Goal: Task Accomplishment & Management: Complete application form

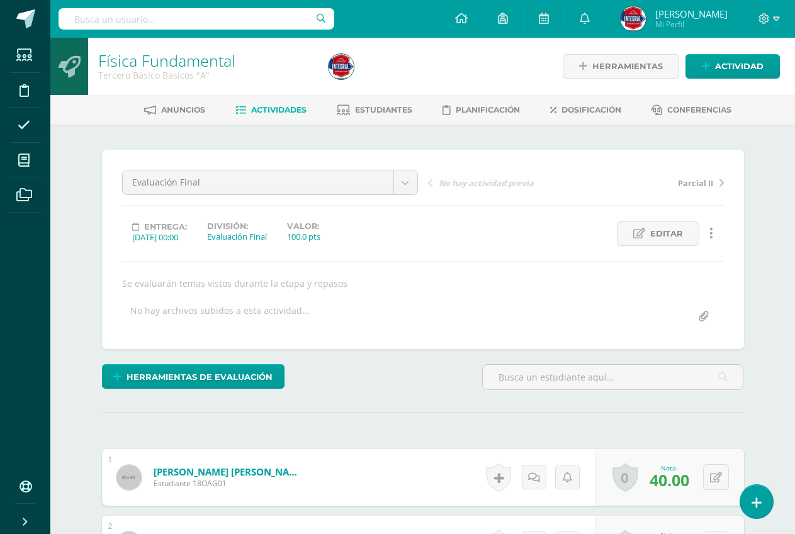
click at [301, 110] on span "Actividades" at bounding box center [278, 109] width 55 height 9
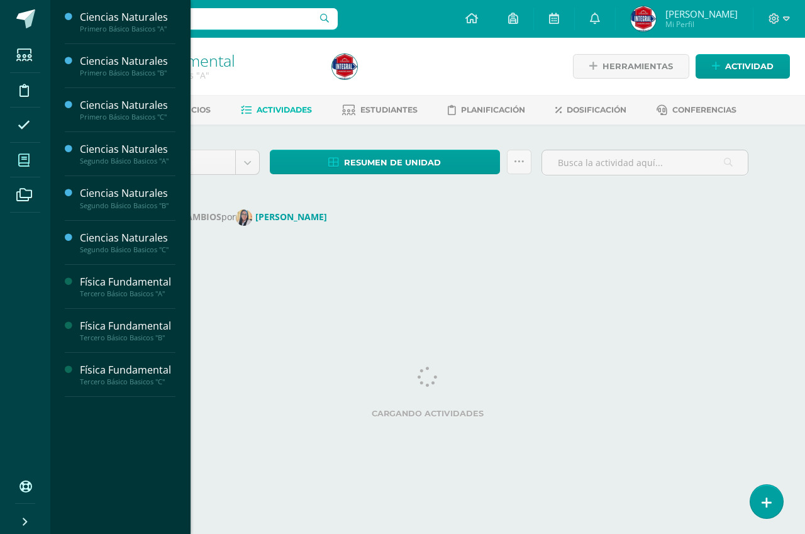
click at [22, 160] on icon at bounding box center [23, 160] width 11 height 13
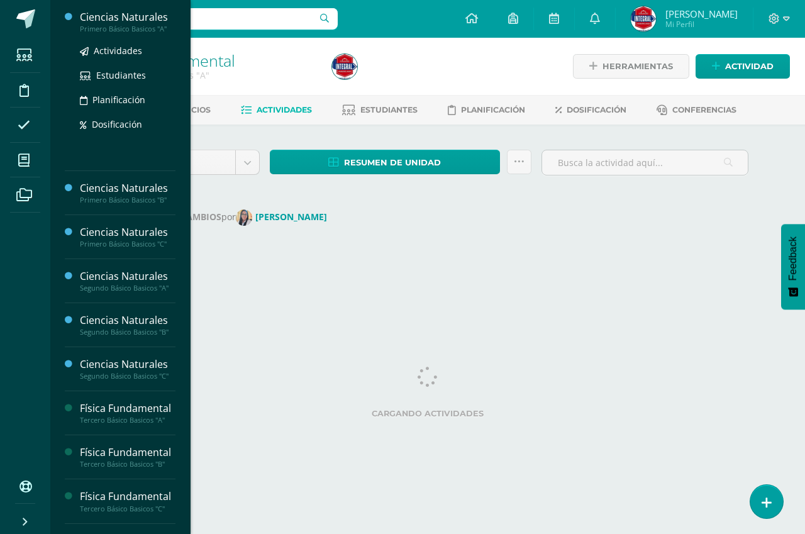
click at [145, 26] on div "Primero Básico Basicos "A"" at bounding box center [128, 29] width 96 height 9
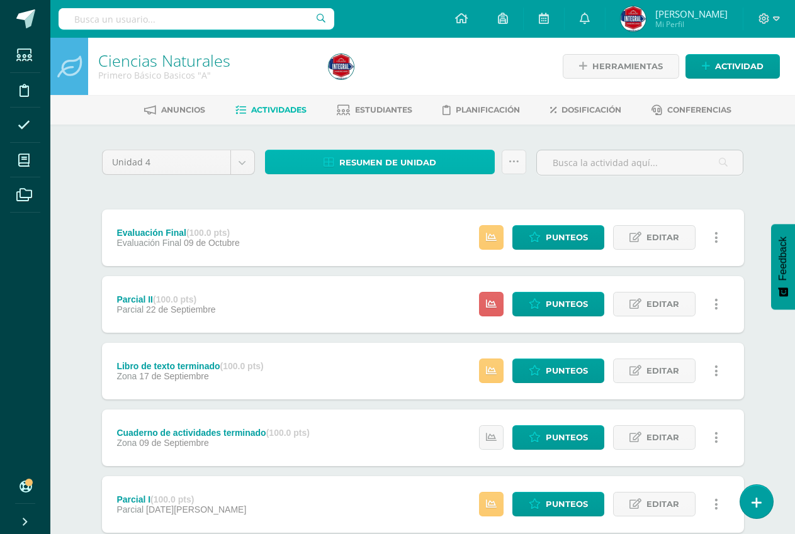
click at [313, 150] on link "Resumen de unidad" at bounding box center [380, 162] width 230 height 25
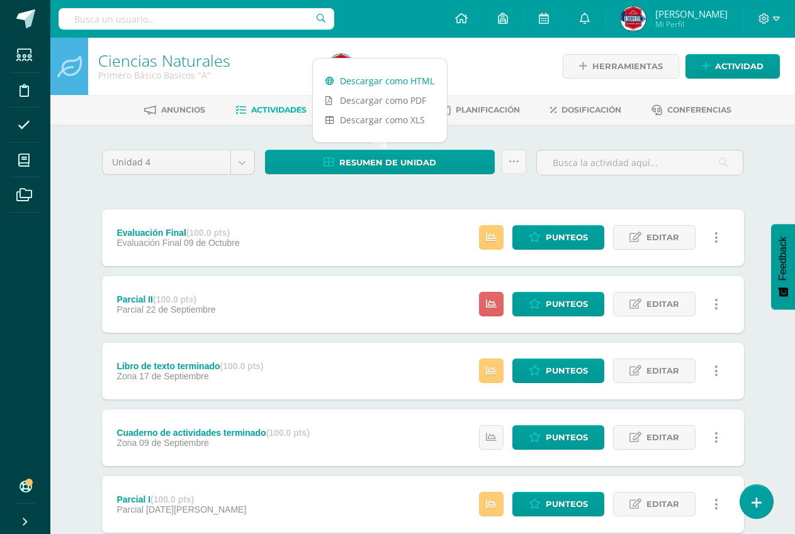
click at [359, 77] on link "Descargar como HTML" at bounding box center [380, 81] width 134 height 20
click at [547, 236] on span "Punteos" at bounding box center [567, 237] width 42 height 23
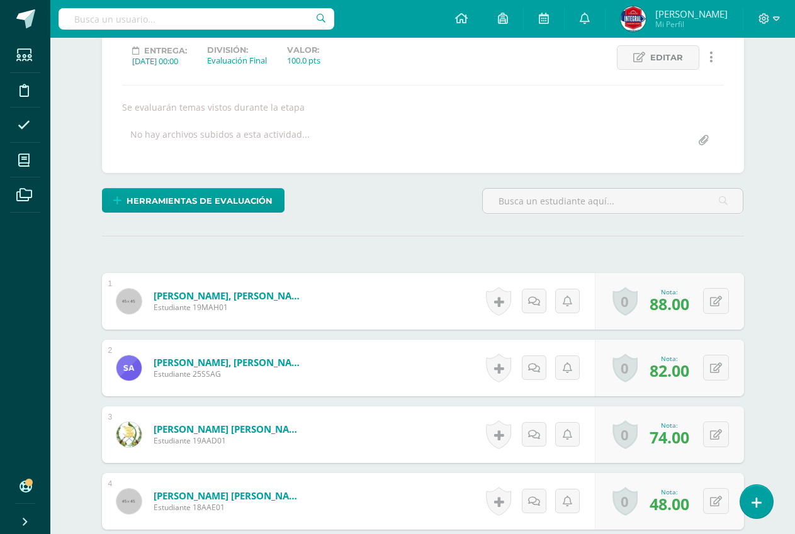
scroll to position [199, 0]
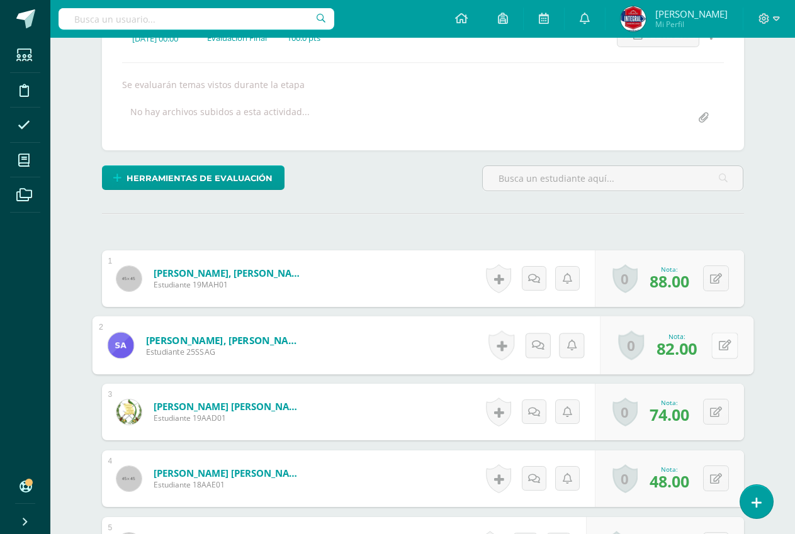
click at [719, 347] on icon at bounding box center [724, 345] width 13 height 11
type input "92"
click at [693, 347] on icon at bounding box center [690, 349] width 11 height 11
click at [714, 474] on button at bounding box center [716, 479] width 26 height 26
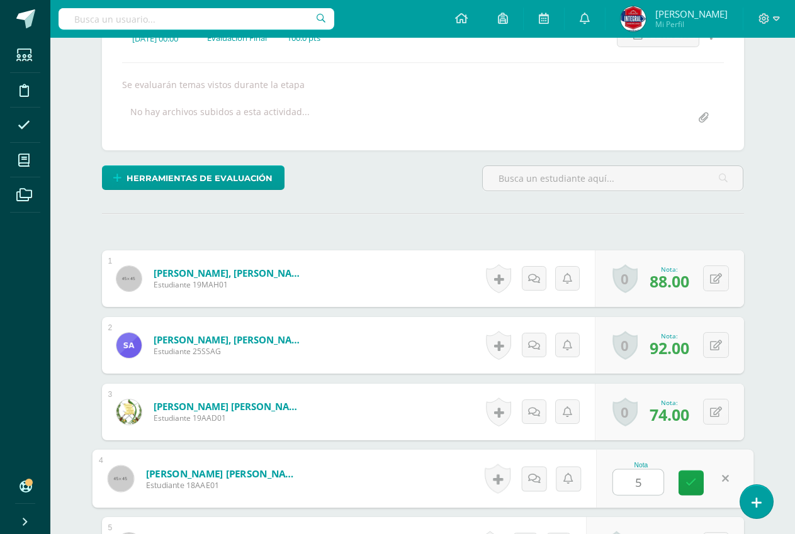
type input "58"
click at [689, 486] on icon at bounding box center [690, 483] width 11 height 11
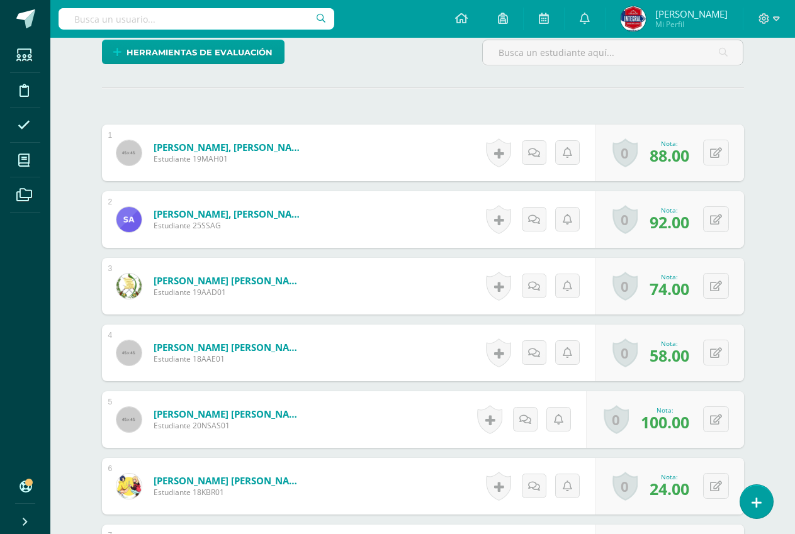
scroll to position [451, 0]
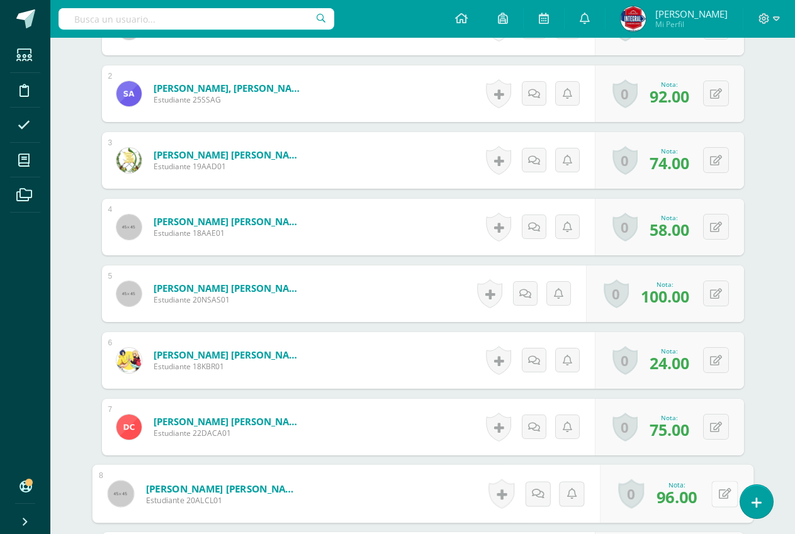
click at [711, 497] on button at bounding box center [724, 494] width 26 height 26
type input "100"
click at [695, 504] on link at bounding box center [690, 498] width 25 height 25
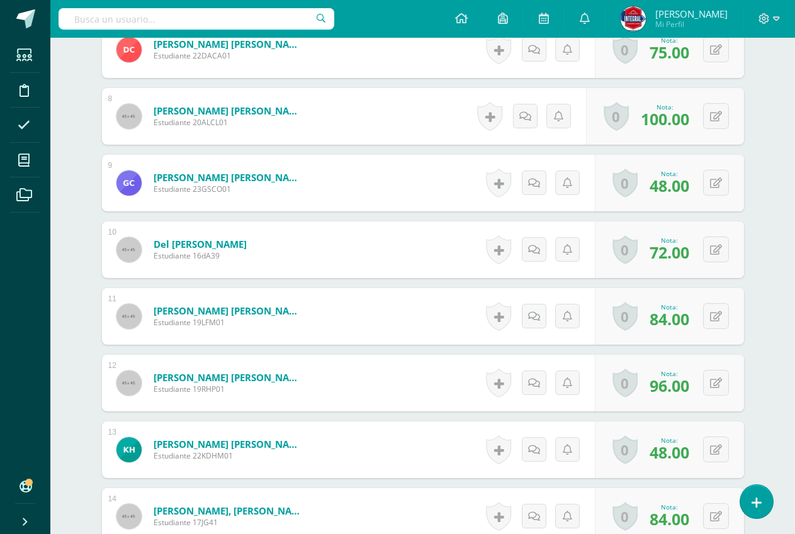
scroll to position [891, 0]
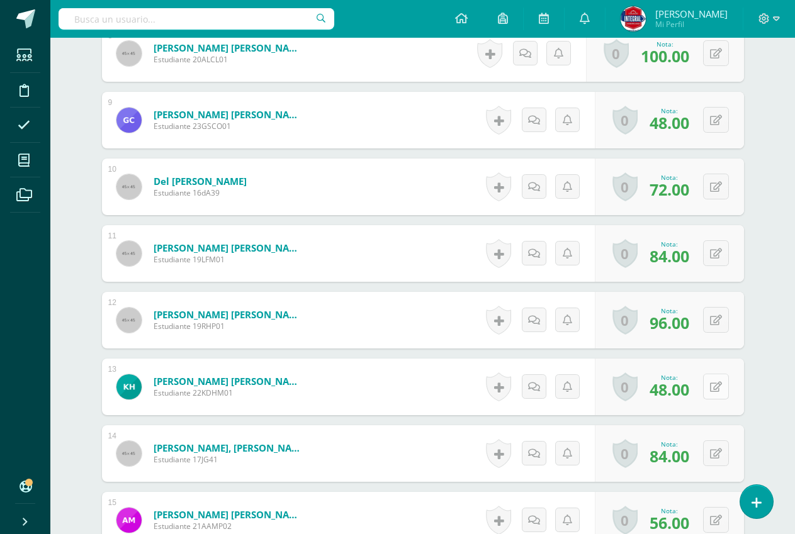
click at [716, 391] on button at bounding box center [716, 387] width 26 height 26
type input "58"
click at [689, 387] on icon at bounding box center [690, 391] width 11 height 11
click at [714, 455] on button at bounding box center [716, 453] width 26 height 26
type input "90"
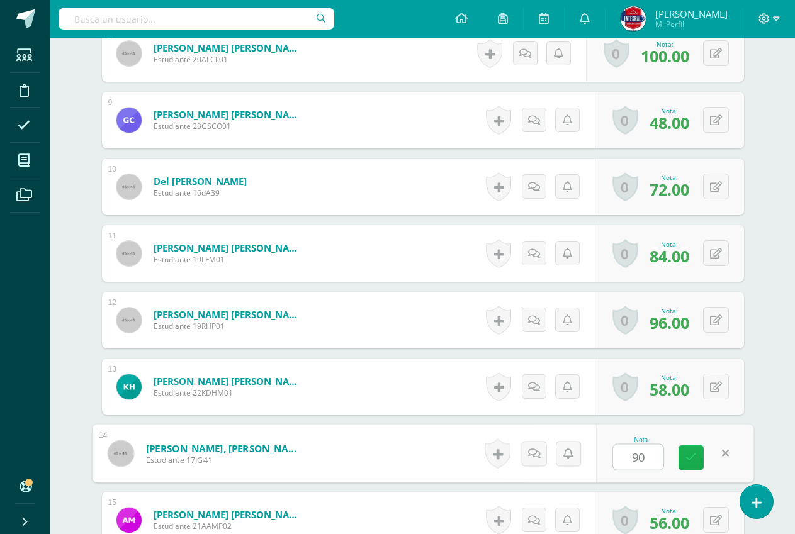
click at [702, 456] on link at bounding box center [690, 457] width 25 height 25
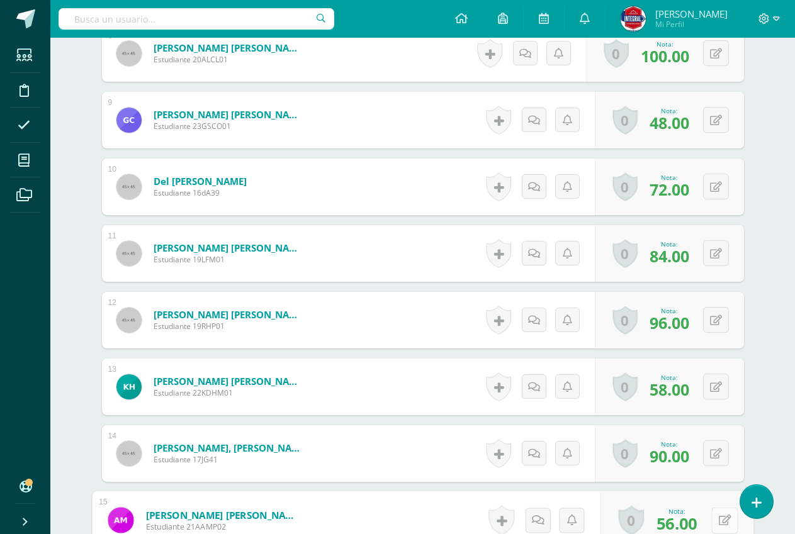
click at [712, 513] on button at bounding box center [724, 520] width 26 height 26
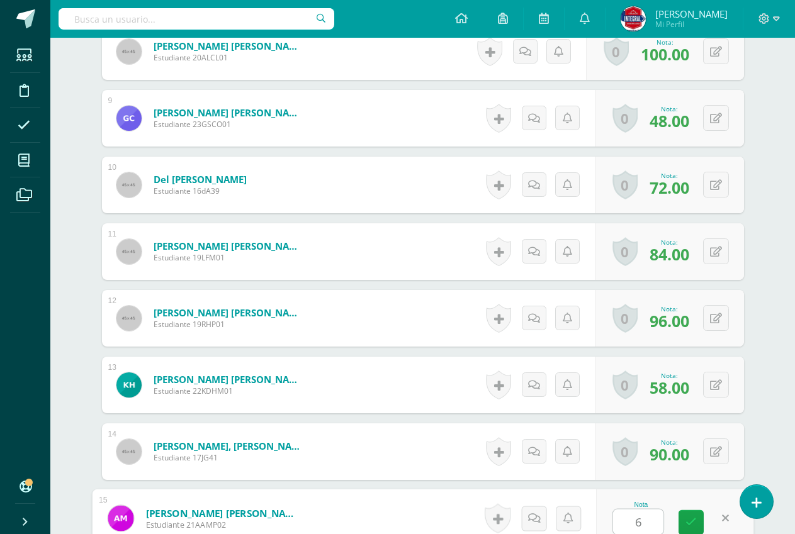
type input "65"
click at [690, 522] on icon at bounding box center [690, 522] width 11 height 11
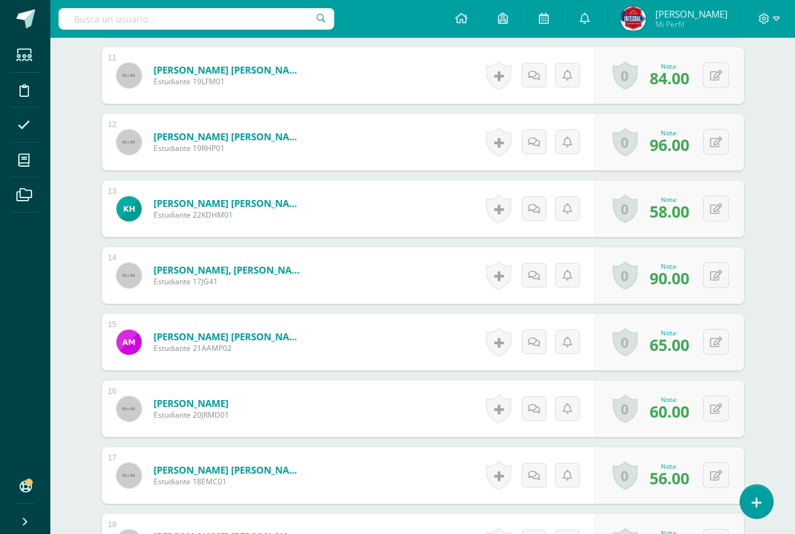
scroll to position [1082, 0]
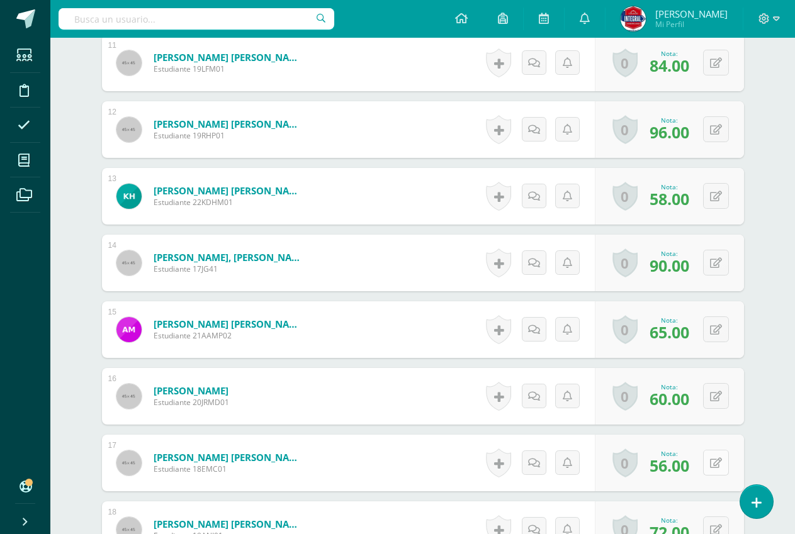
click at [712, 460] on button at bounding box center [716, 463] width 26 height 26
type input "65"
click at [695, 466] on link at bounding box center [690, 467] width 25 height 25
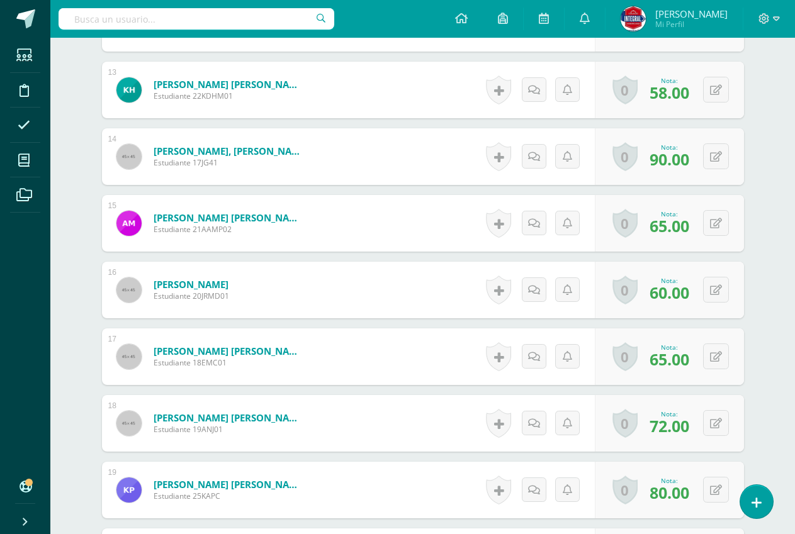
scroll to position [1207, 0]
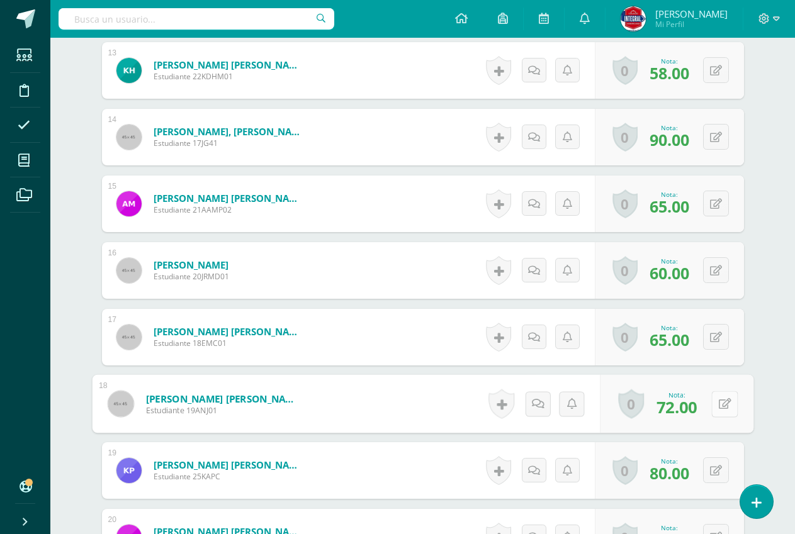
click at [719, 401] on icon at bounding box center [724, 403] width 13 height 11
type input "82"
click at [697, 416] on link at bounding box center [690, 408] width 25 height 25
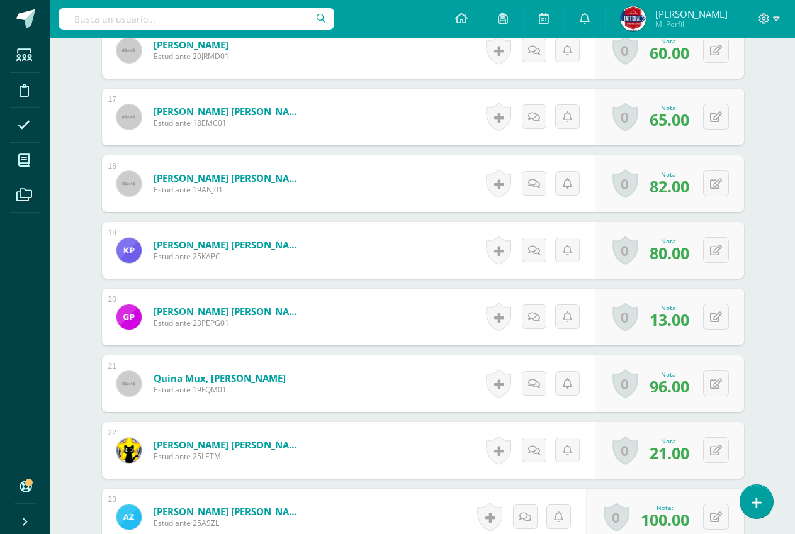
scroll to position [1459, 0]
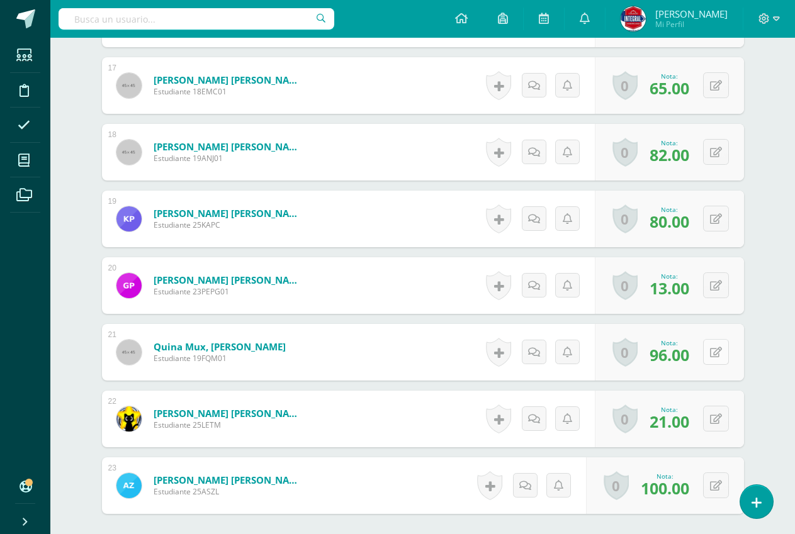
click at [714, 354] on button at bounding box center [716, 352] width 26 height 26
type input "100"
click at [688, 357] on icon at bounding box center [690, 356] width 11 height 11
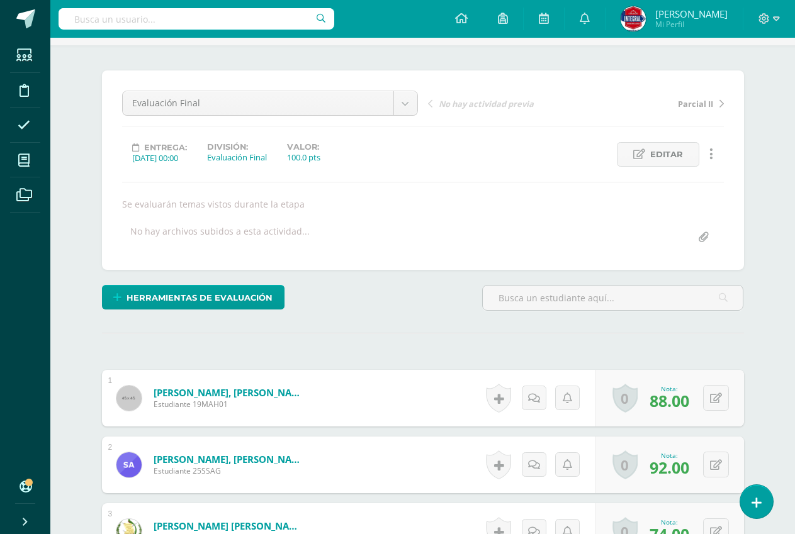
scroll to position [0, 0]
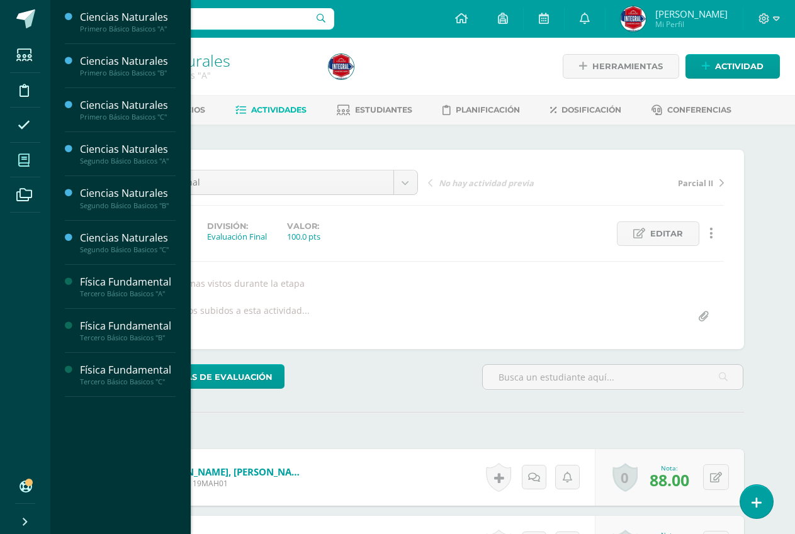
click at [12, 158] on span at bounding box center [24, 160] width 28 height 28
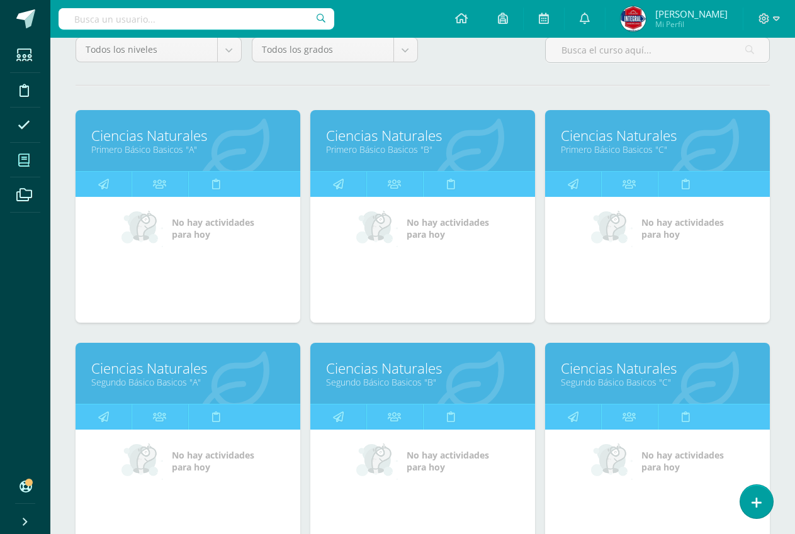
scroll to position [126, 0]
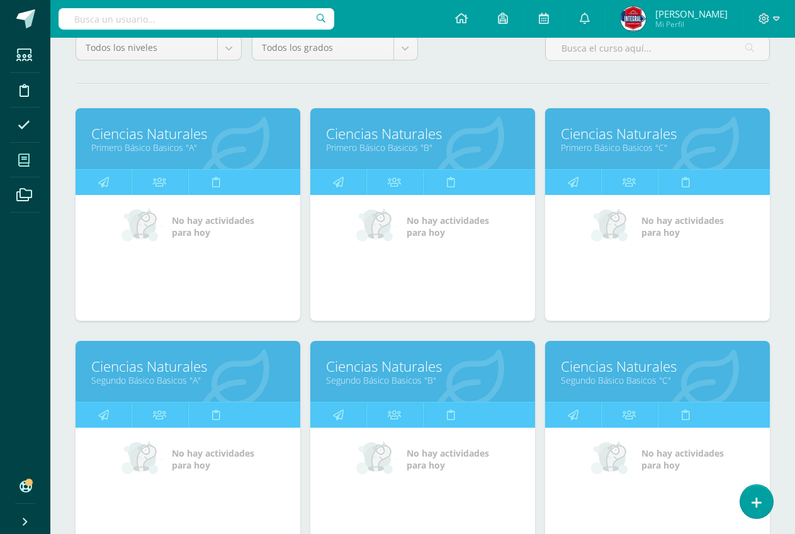
click at [624, 146] on link "Primero Básico Basicos "C"" at bounding box center [657, 148] width 193 height 12
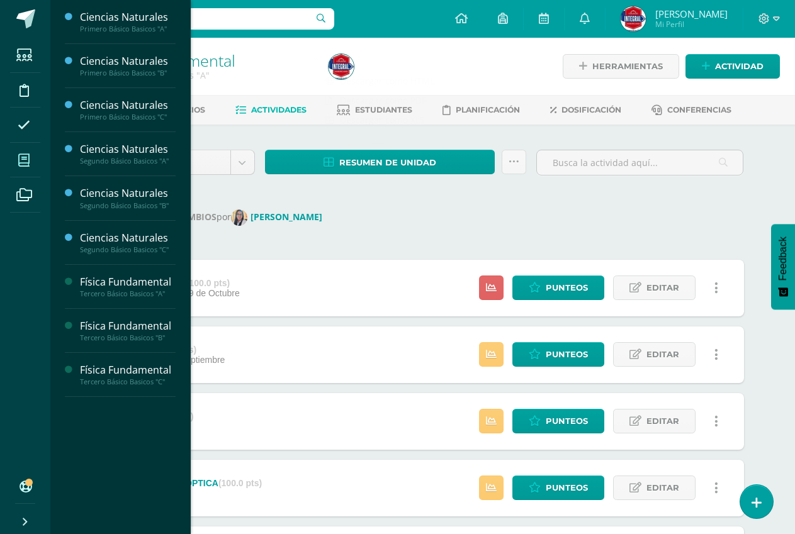
drag, startPoint x: 42, startPoint y: 172, endPoint x: 37, endPoint y: 167, distance: 7.1
click at [40, 168] on li "Mis cursos" at bounding box center [25, 160] width 50 height 35
click at [28, 164] on icon at bounding box center [23, 160] width 11 height 13
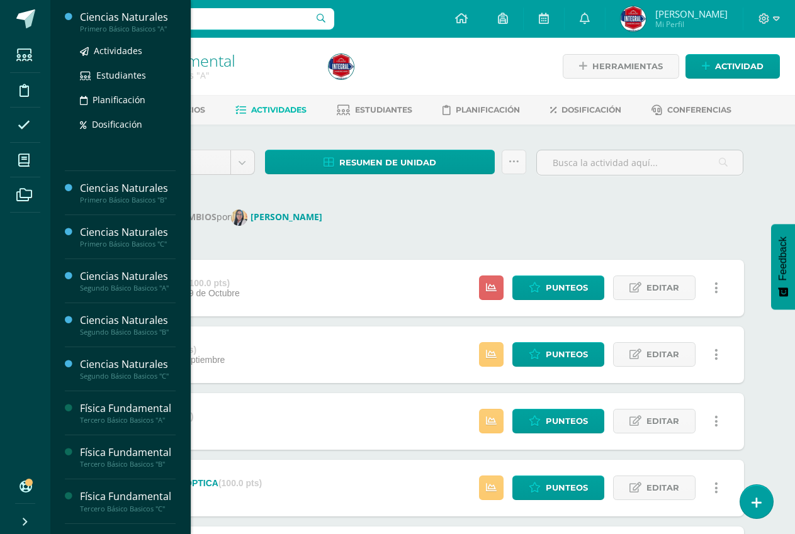
click at [156, 11] on div "Ciencias Naturales" at bounding box center [128, 17] width 96 height 14
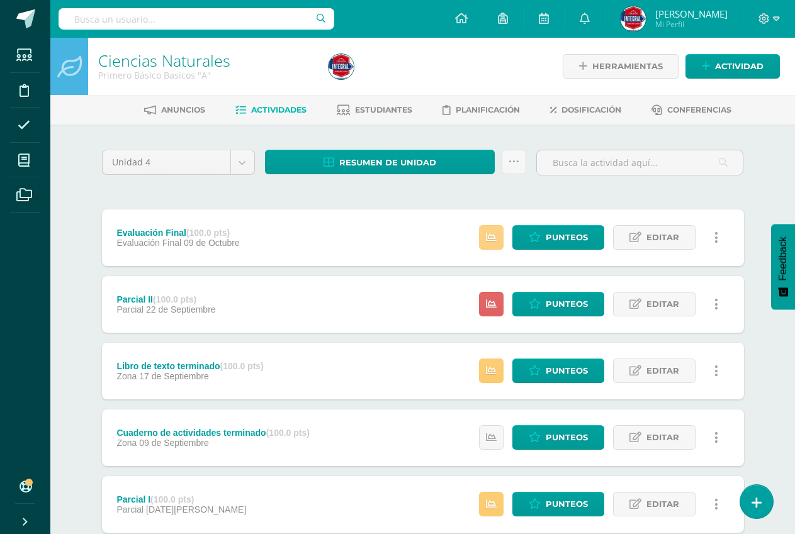
scroll to position [63, 0]
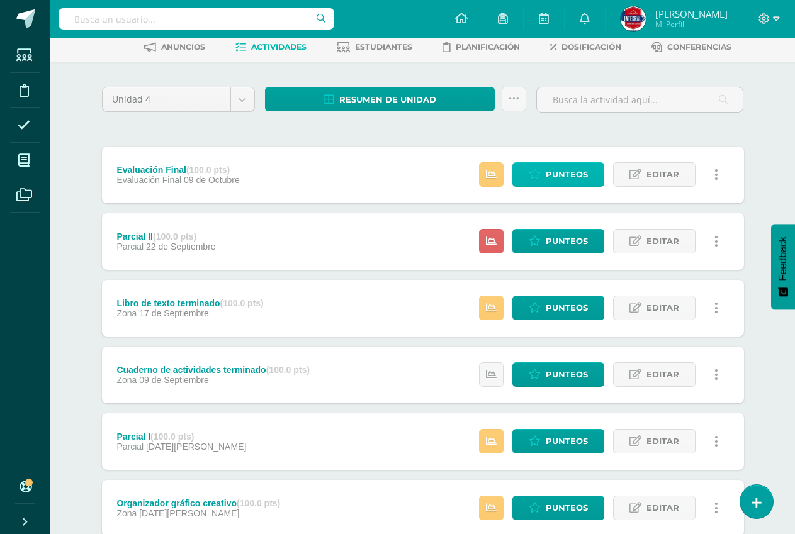
click at [534, 169] on icon at bounding box center [535, 174] width 12 height 11
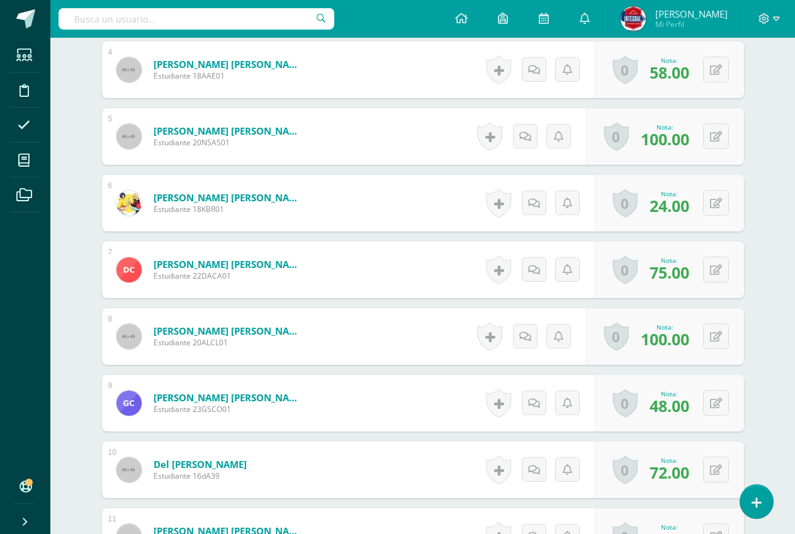
scroll to position [608, 0]
click at [712, 397] on button at bounding box center [724, 402] width 26 height 26
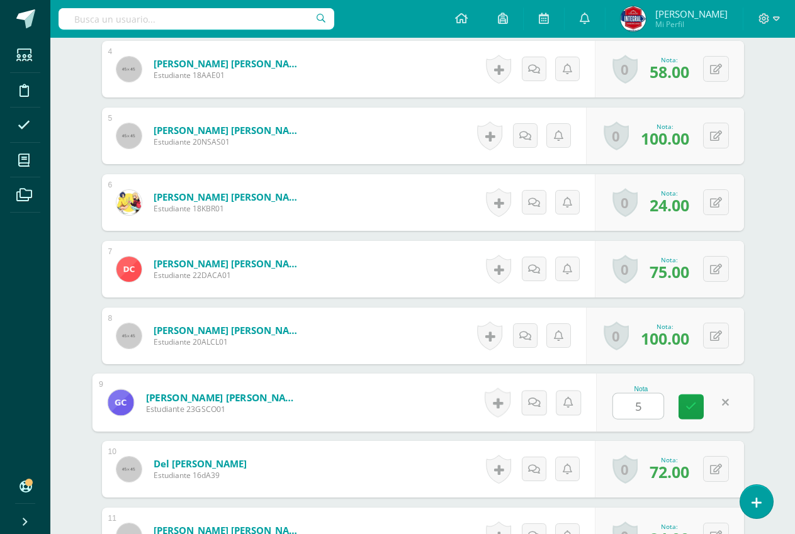
type input "58"
click at [688, 405] on icon at bounding box center [690, 406] width 11 height 11
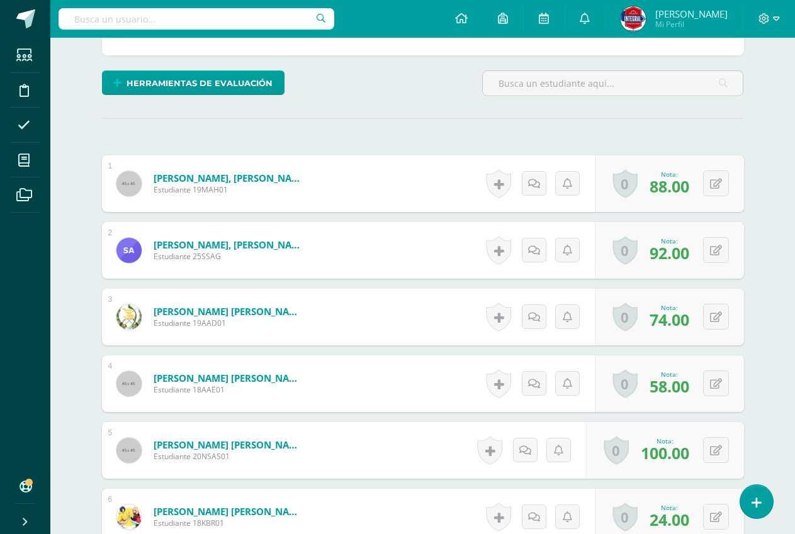
scroll to position [0, 0]
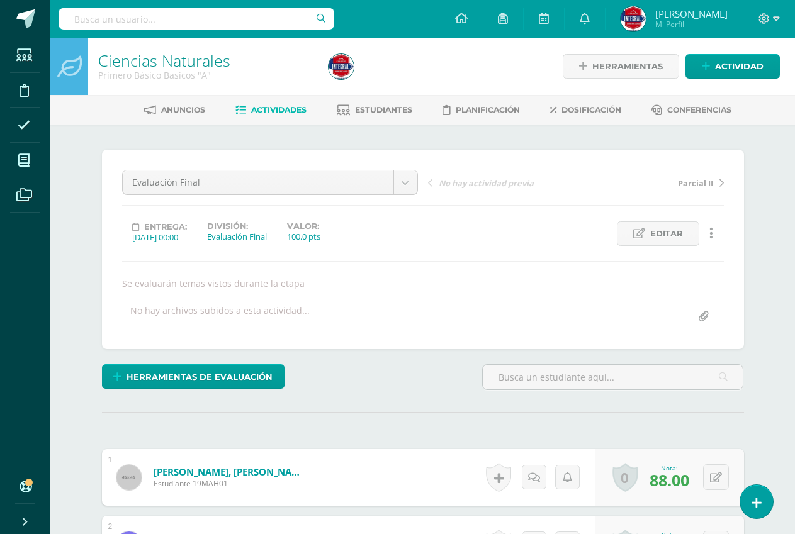
click at [267, 113] on span "Actividades" at bounding box center [278, 109] width 55 height 9
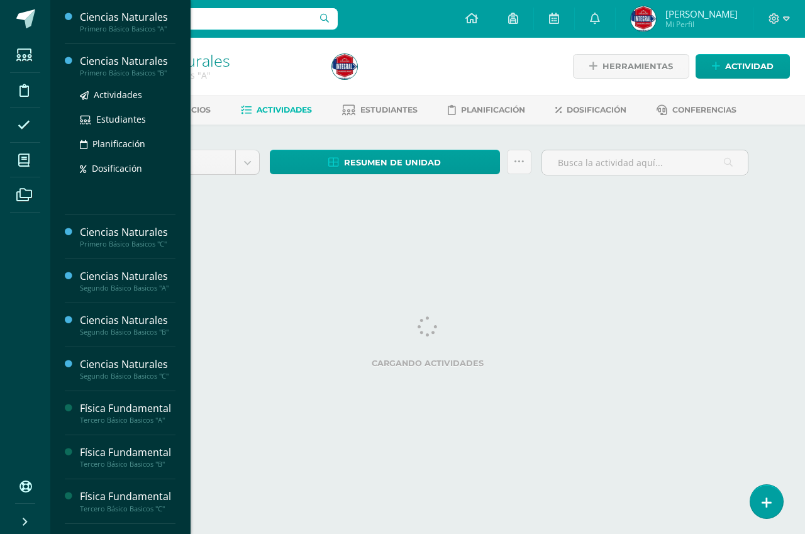
click at [151, 61] on div "Ciencias Naturales" at bounding box center [128, 61] width 96 height 14
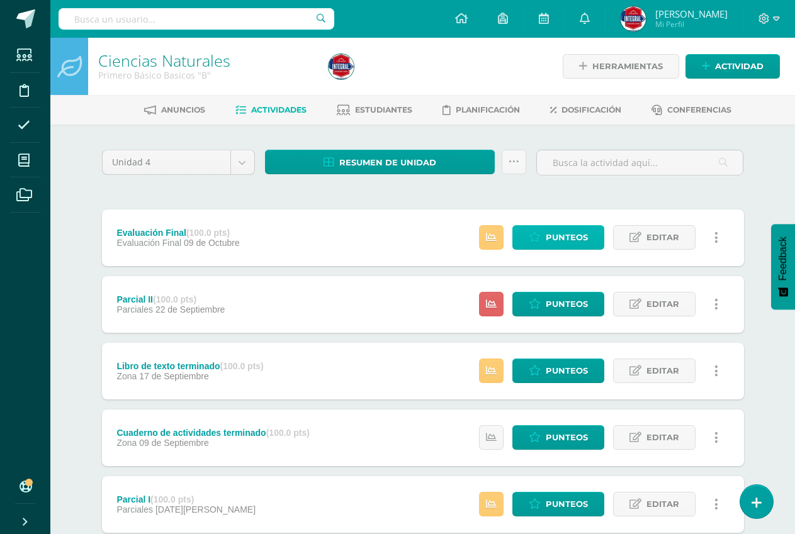
click at [545, 238] on link "Punteos" at bounding box center [558, 237] width 92 height 25
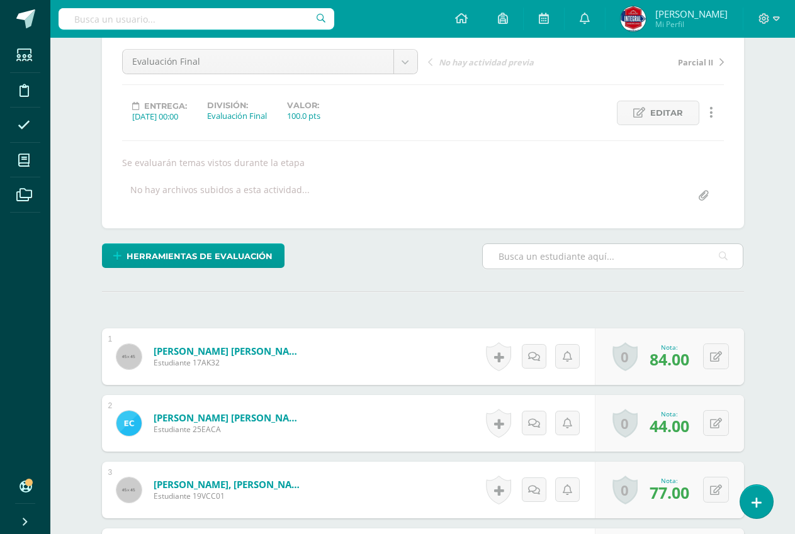
scroll to position [128, 0]
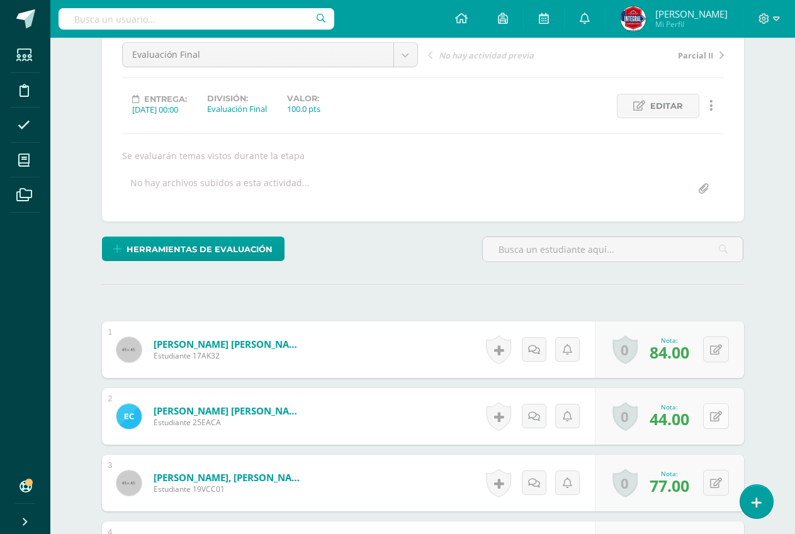
click at [719, 413] on icon at bounding box center [716, 417] width 12 height 11
type input "54"
click at [688, 427] on link at bounding box center [690, 420] width 25 height 25
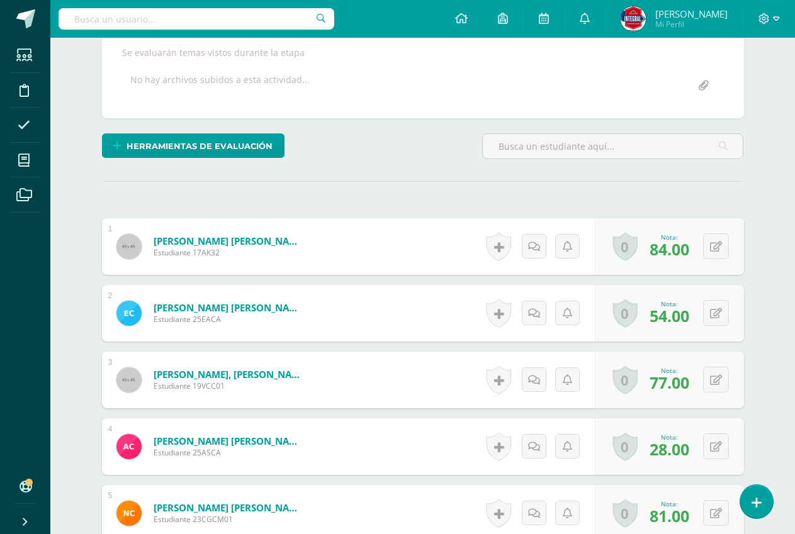
scroll to position [254, 0]
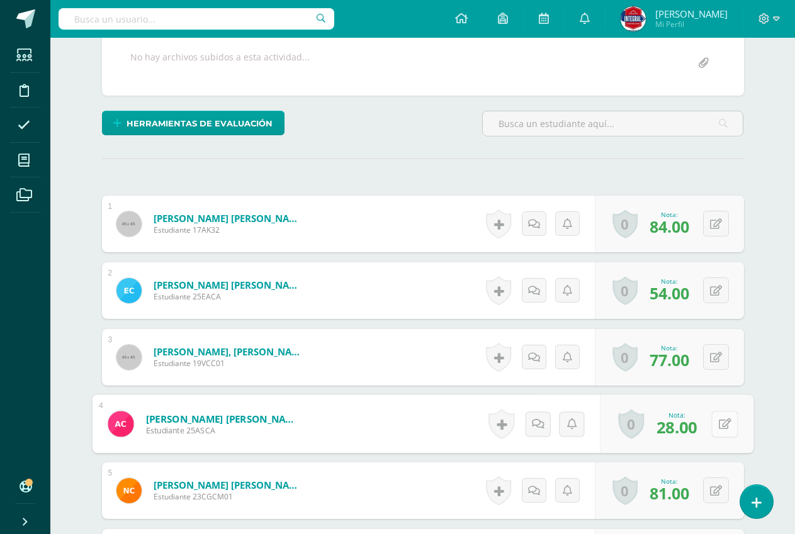
click at [715, 428] on button at bounding box center [724, 424] width 26 height 26
type input "52"
click at [700, 430] on link at bounding box center [690, 428] width 25 height 25
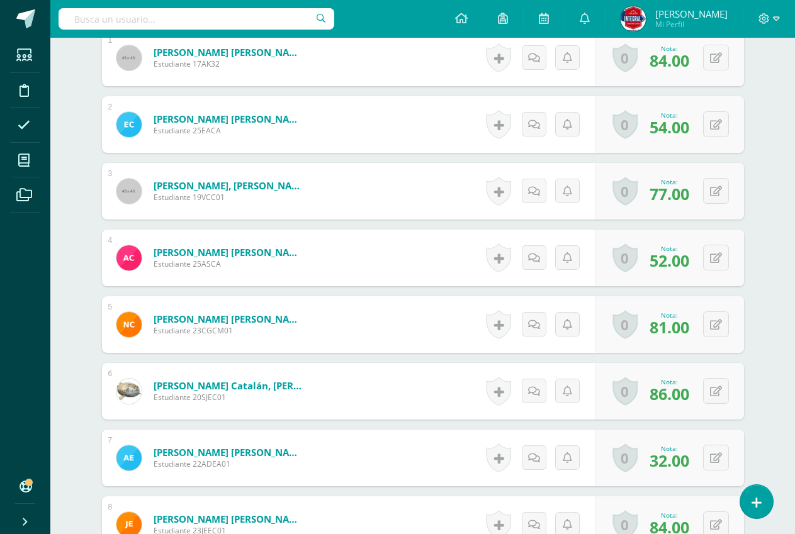
scroll to position [442, 0]
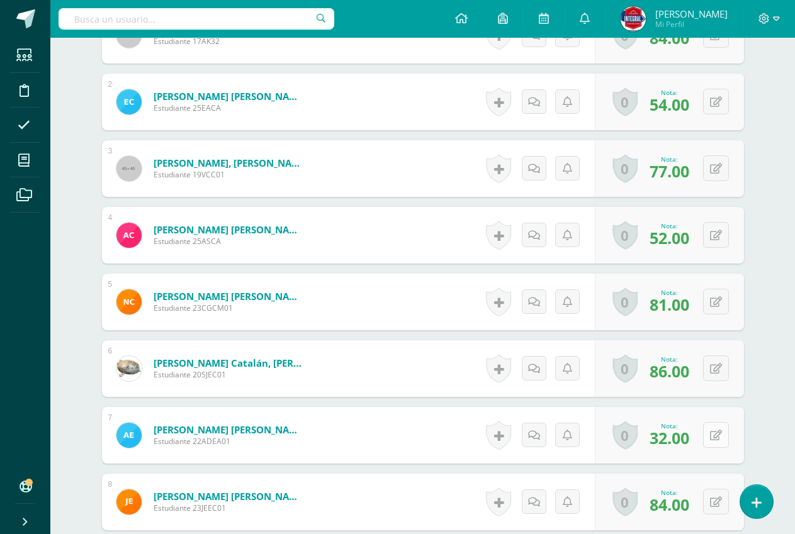
click at [712, 433] on button at bounding box center [716, 435] width 26 height 26
type input "42"
click at [698, 434] on link at bounding box center [690, 439] width 25 height 25
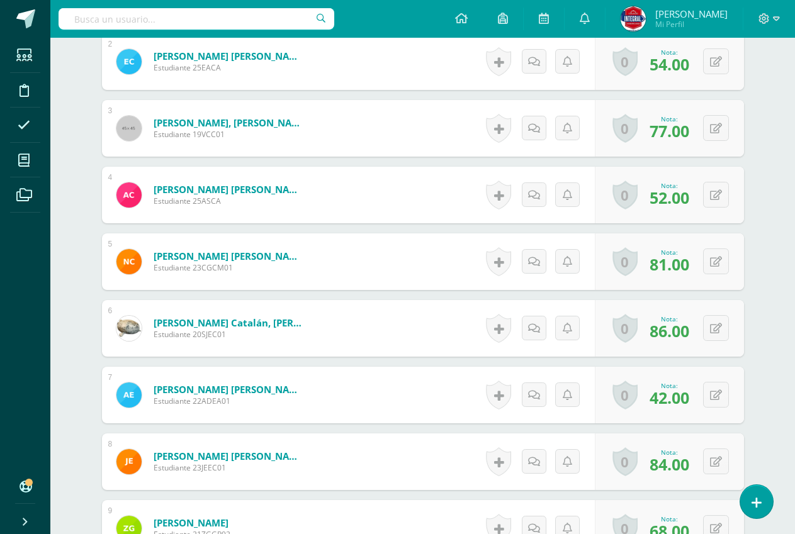
scroll to position [505, 0]
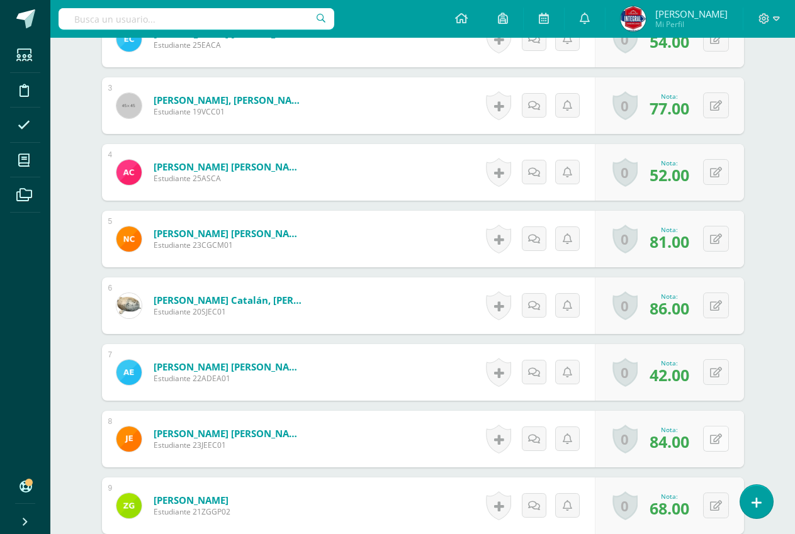
click at [707, 440] on div "0 Logros Logros obtenidos Aún no hay logros agregados Nota: 84.00" at bounding box center [669, 439] width 149 height 57
click at [716, 440] on button at bounding box center [724, 439] width 26 height 26
type input "94"
click at [702, 434] on link at bounding box center [690, 443] width 25 height 25
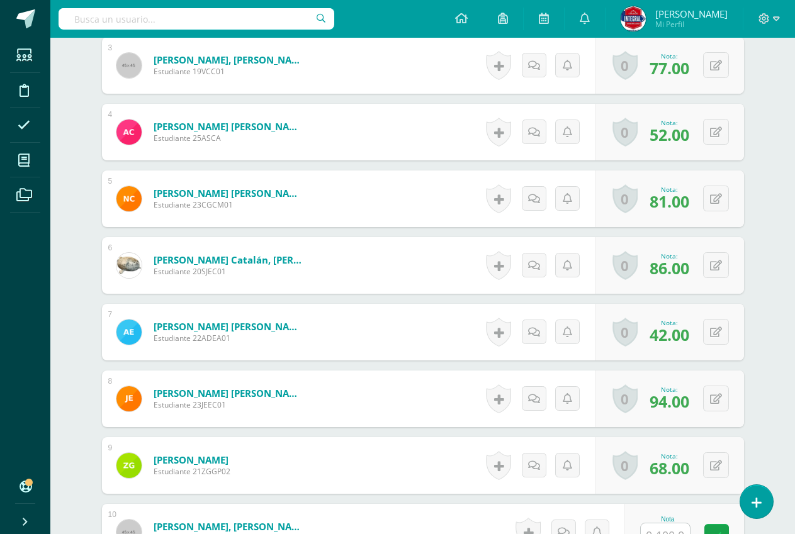
scroll to position [568, 0]
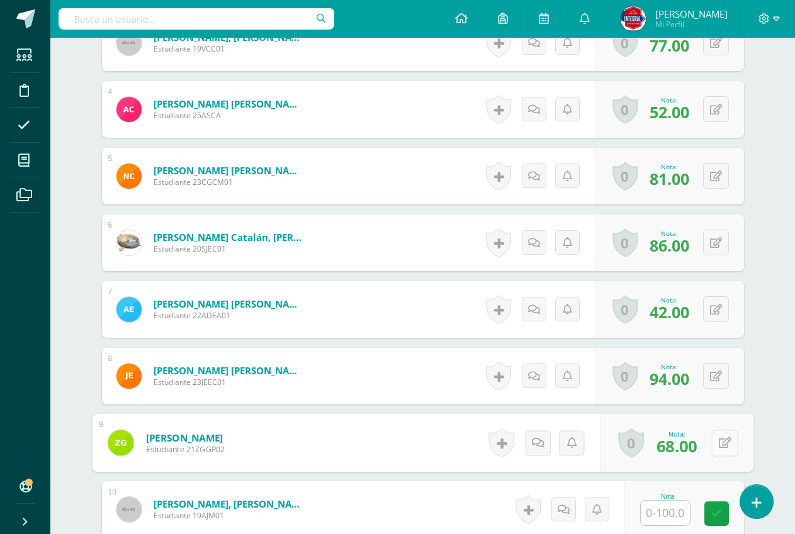
click at [708, 439] on div "0 [GEOGRAPHIC_DATA] Logros obtenidos Aún no hay logros agregados Nota: 68.00" at bounding box center [677, 443] width 154 height 59
click at [722, 443] on icon at bounding box center [724, 442] width 13 height 11
type input "78"
click at [702, 452] on link at bounding box center [690, 447] width 25 height 25
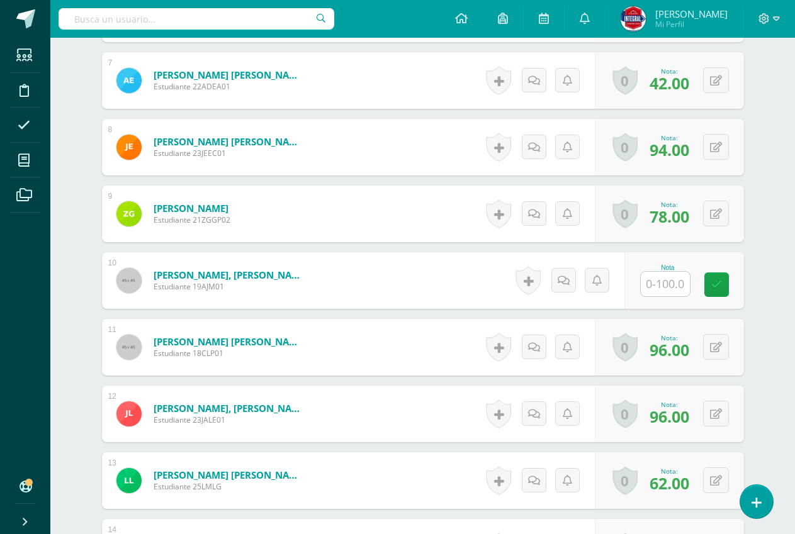
scroll to position [820, 0]
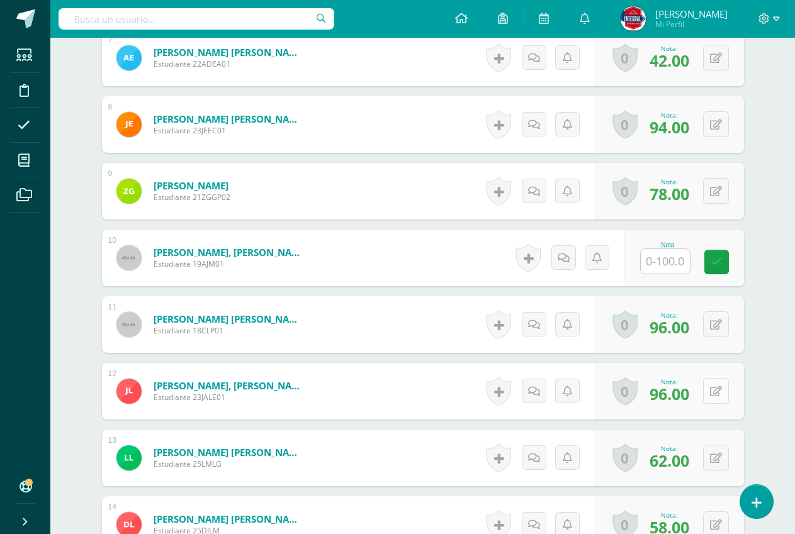
click at [712, 398] on button at bounding box center [716, 391] width 26 height 26
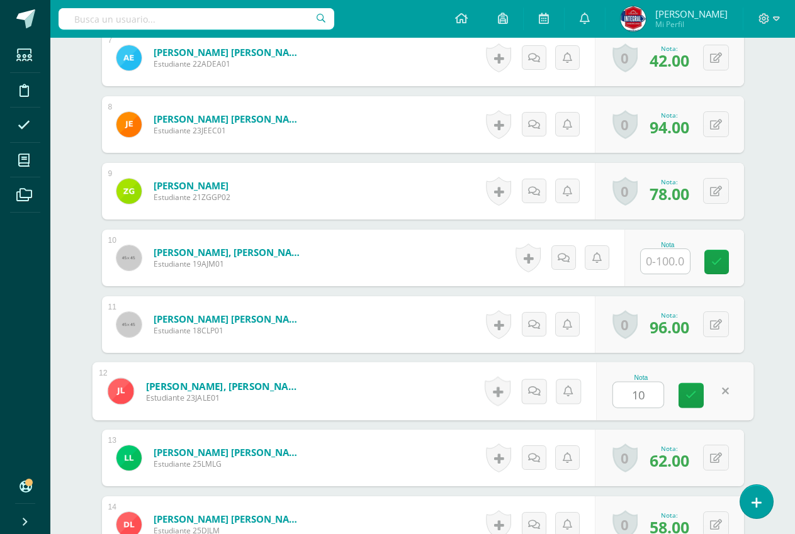
type input "100"
click at [695, 401] on link at bounding box center [690, 395] width 25 height 25
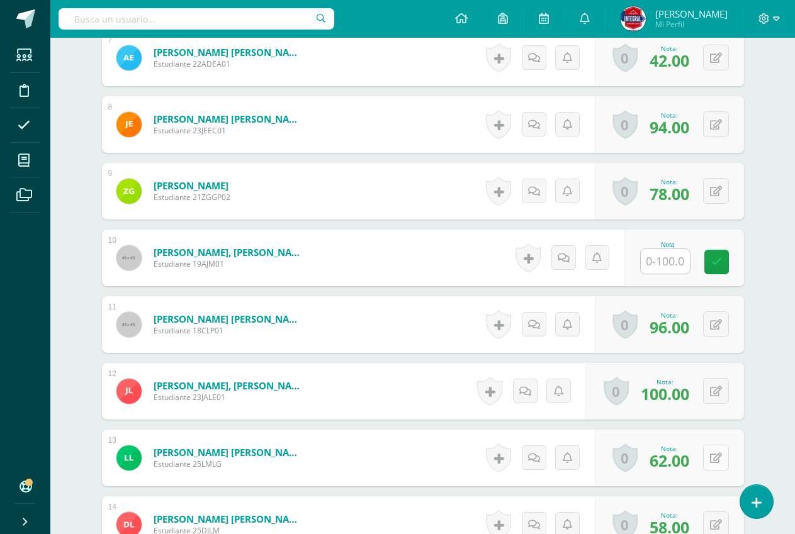
click at [714, 463] on button at bounding box center [716, 458] width 26 height 26
type input "72"
click at [700, 469] on link at bounding box center [690, 462] width 25 height 25
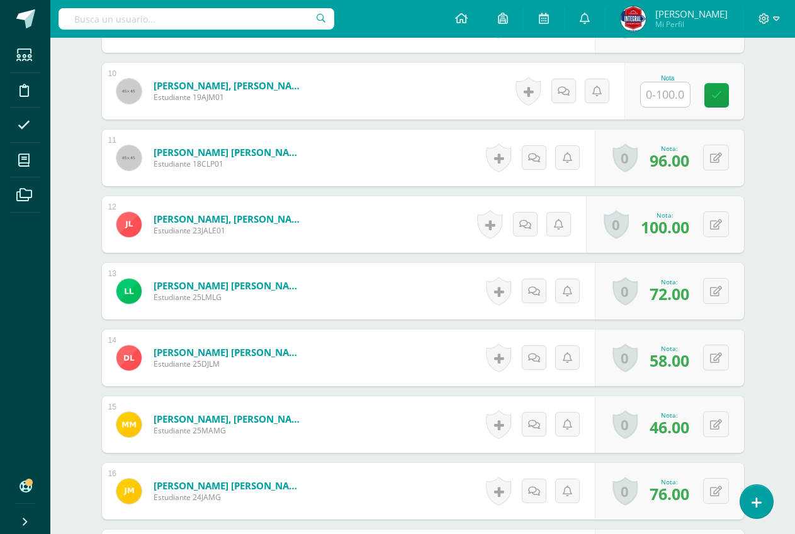
scroll to position [1009, 0]
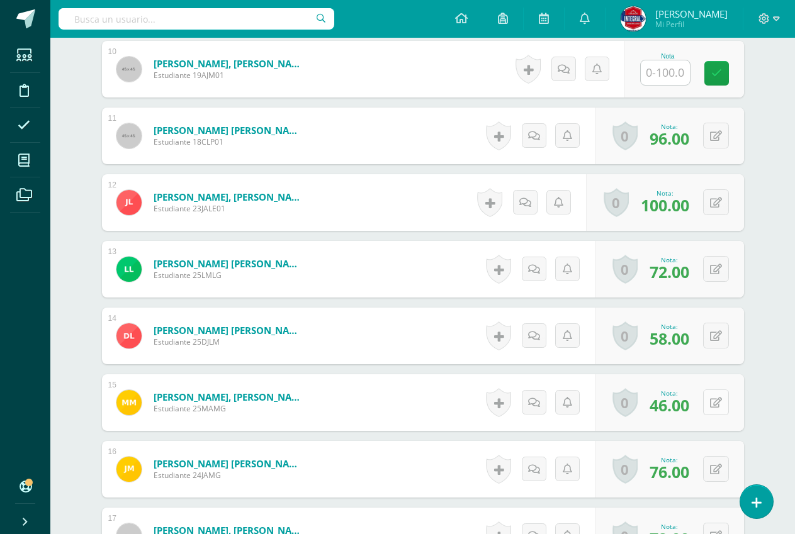
click at [714, 402] on button at bounding box center [716, 402] width 26 height 26
type input "56"
click at [694, 408] on icon at bounding box center [690, 406] width 11 height 11
click at [711, 468] on button at bounding box center [724, 469] width 26 height 26
type input "86"
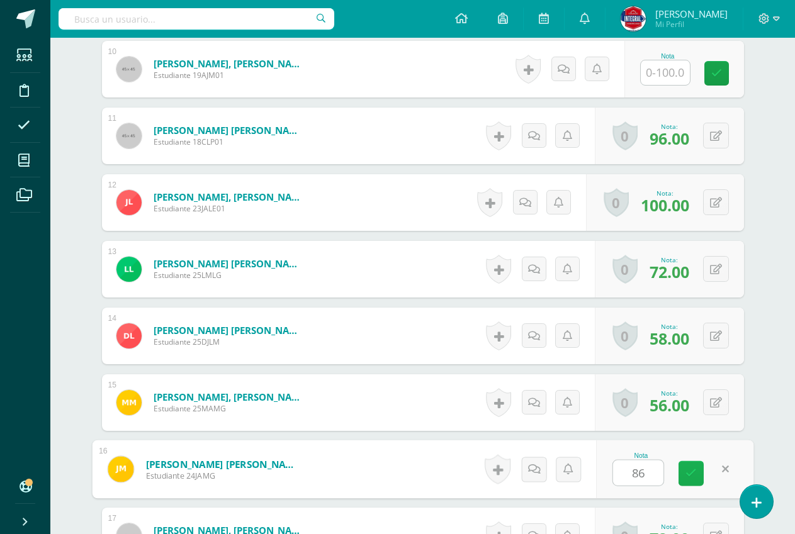
click at [685, 481] on link at bounding box center [690, 473] width 25 height 25
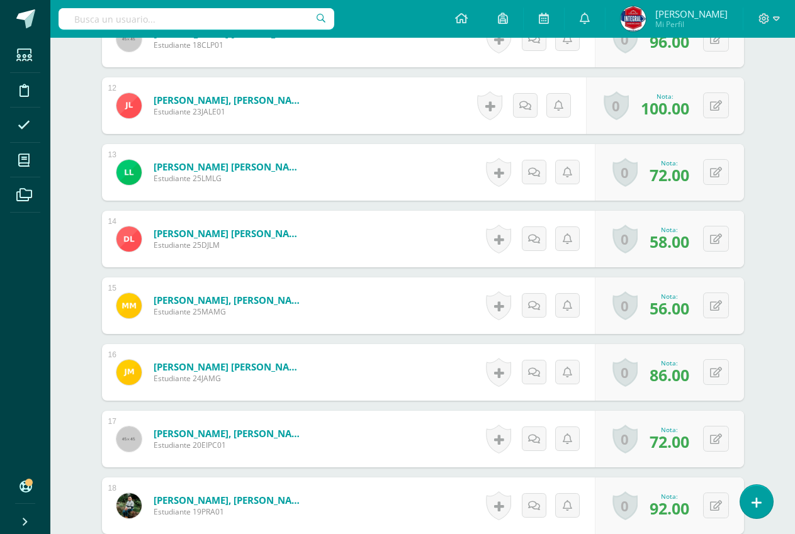
scroll to position [1134, 0]
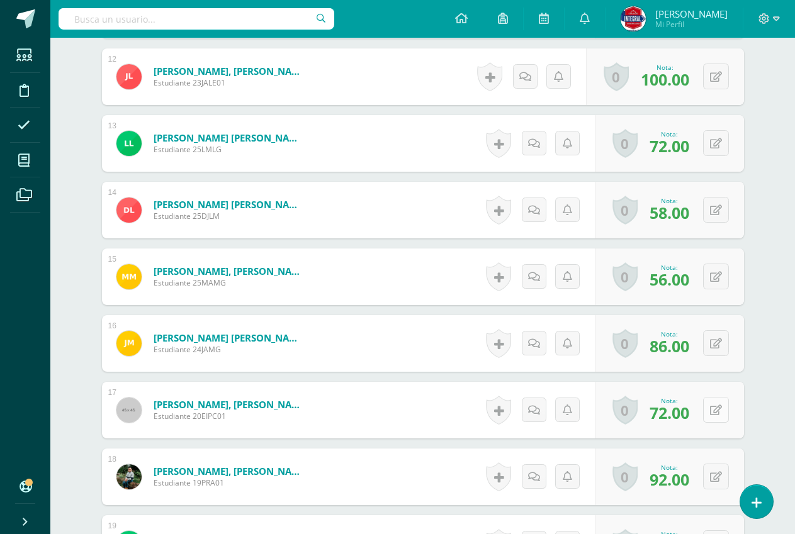
click at [714, 415] on button at bounding box center [716, 410] width 26 height 26
type input "82"
click at [699, 417] on link at bounding box center [690, 414] width 25 height 25
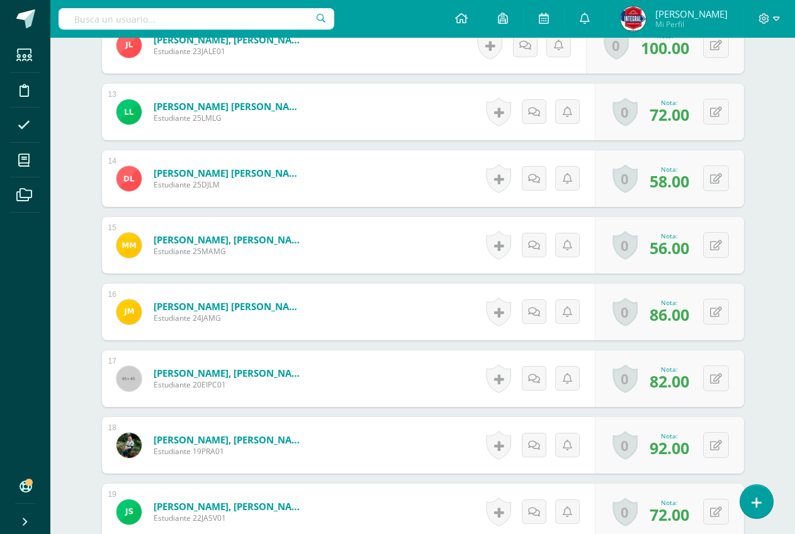
scroll to position [1197, 0]
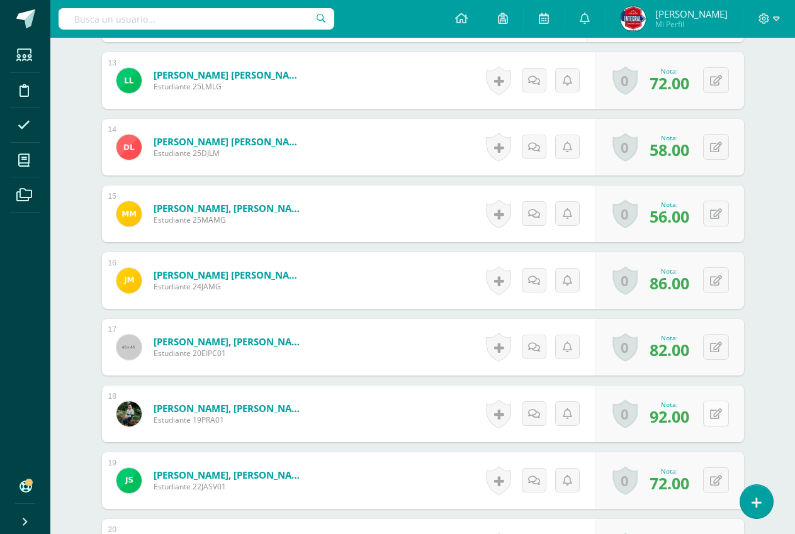
click at [718, 411] on icon at bounding box center [716, 414] width 12 height 11
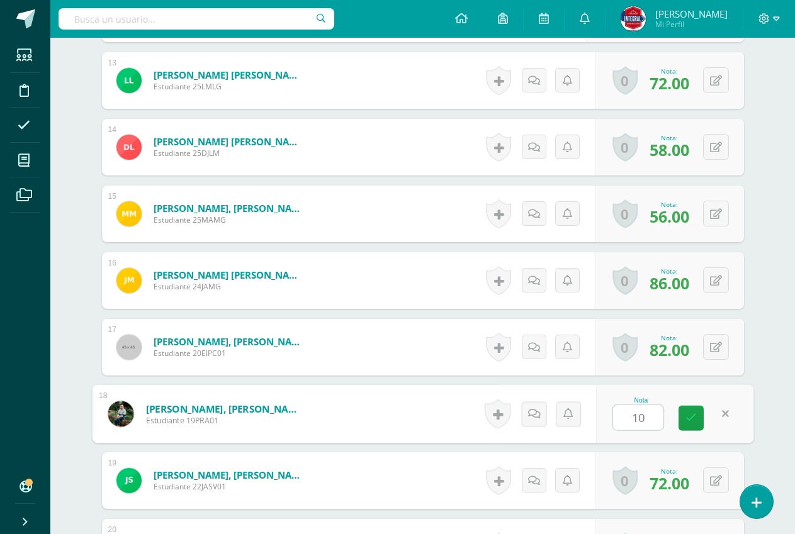
type input "100"
click at [694, 419] on icon at bounding box center [690, 418] width 11 height 11
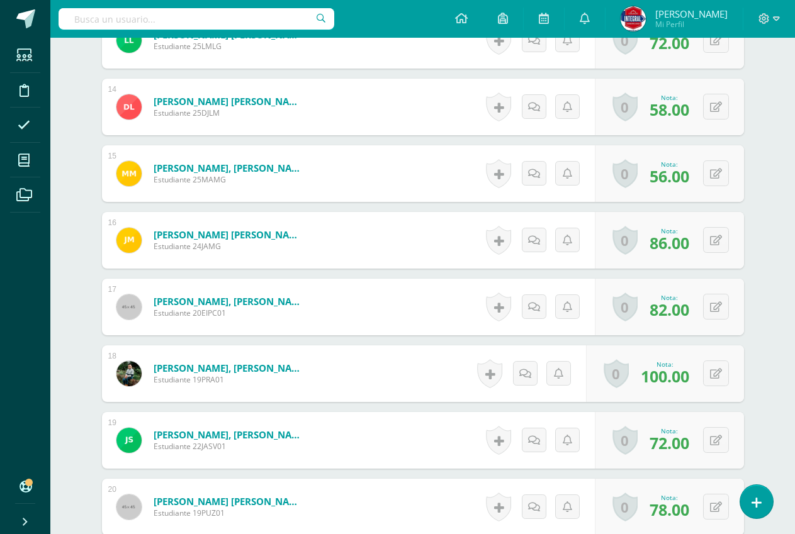
scroll to position [1260, 0]
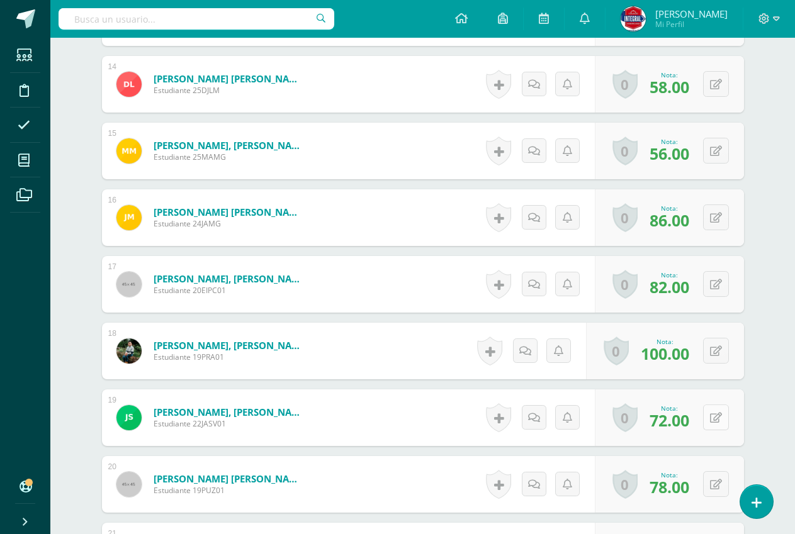
click at [722, 422] on button at bounding box center [716, 418] width 26 height 26
click at [697, 428] on link at bounding box center [690, 422] width 25 height 25
click at [710, 418] on button at bounding box center [716, 418] width 26 height 26
type input "85"
click at [697, 419] on link at bounding box center [690, 422] width 25 height 25
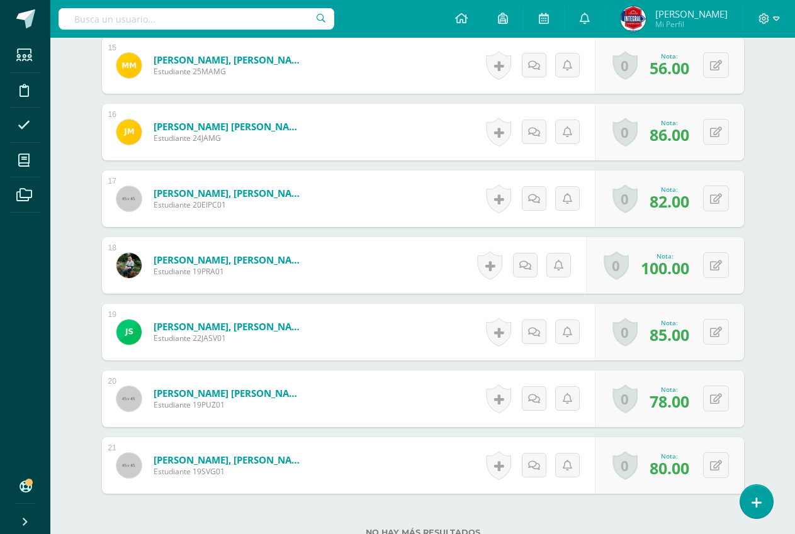
scroll to position [1386, 0]
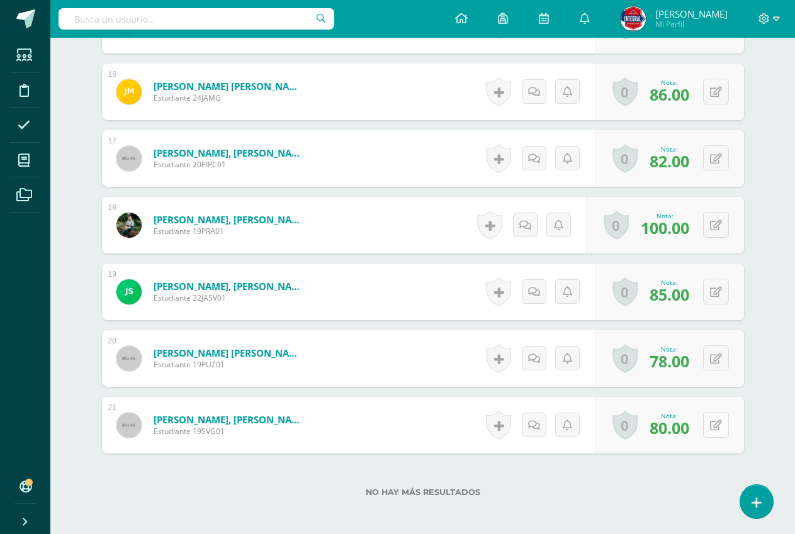
click at [720, 424] on icon at bounding box center [716, 425] width 12 height 11
click at [699, 434] on link at bounding box center [690, 429] width 25 height 25
click at [712, 428] on button at bounding box center [724, 425] width 26 height 26
type input "95"
click at [685, 428] on link at bounding box center [690, 429] width 25 height 25
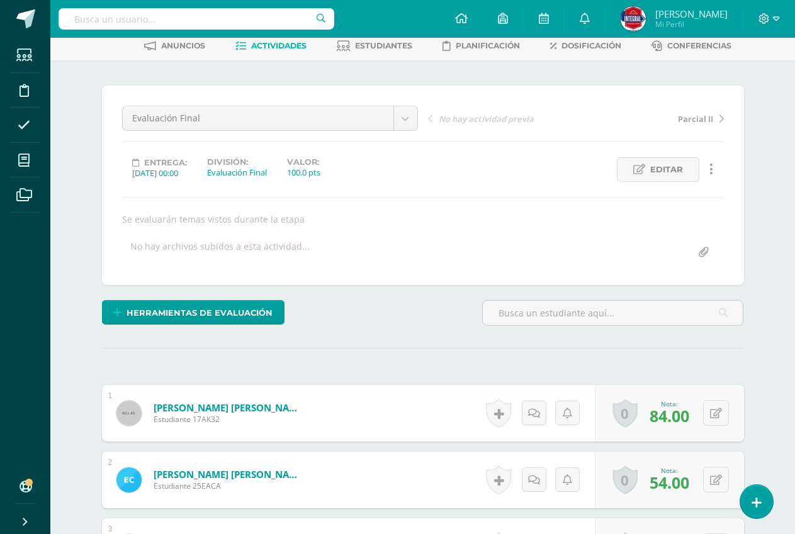
scroll to position [0, 0]
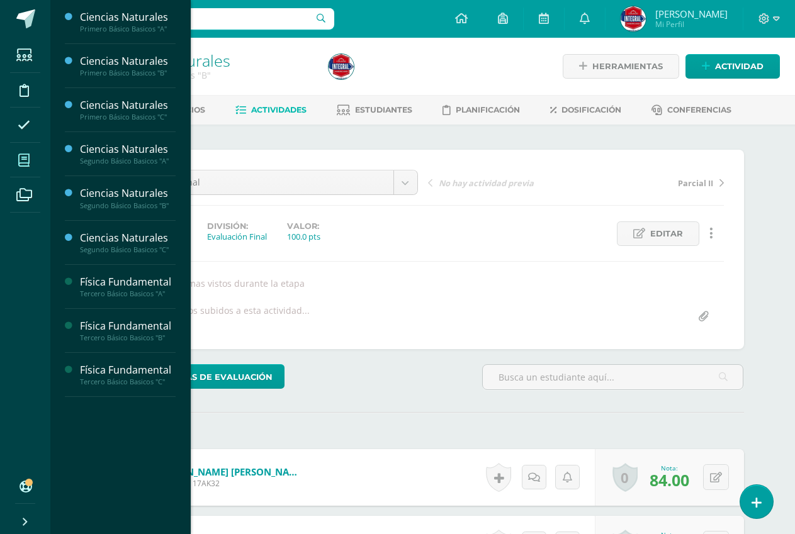
click at [22, 151] on span at bounding box center [24, 160] width 28 height 28
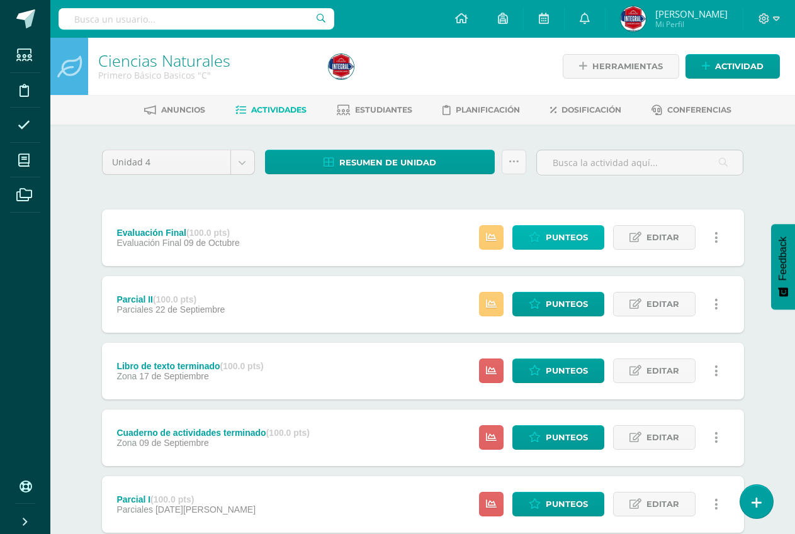
click at [600, 228] on link "Punteos" at bounding box center [558, 237] width 92 height 25
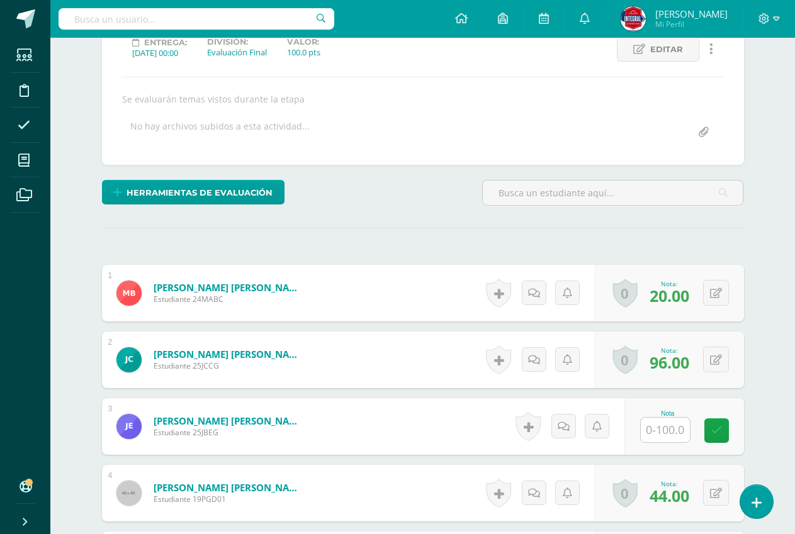
scroll to position [189, 0]
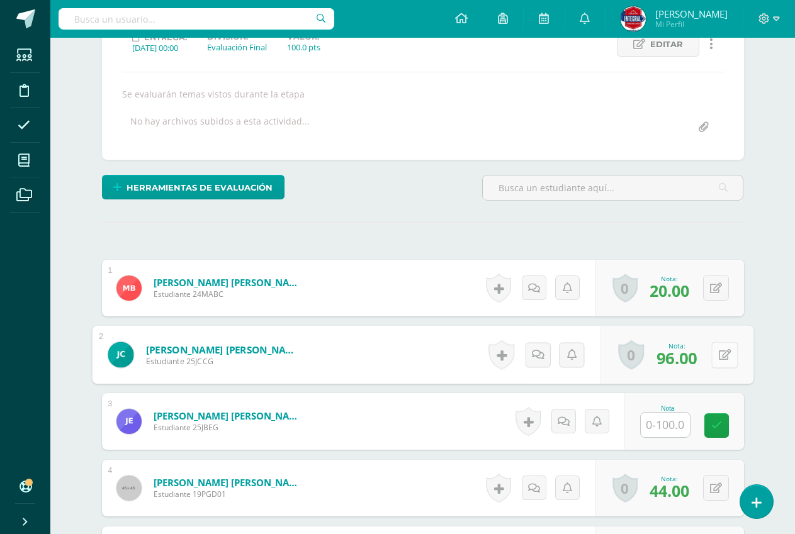
click at [711, 352] on button at bounding box center [724, 355] width 26 height 26
type input "100"
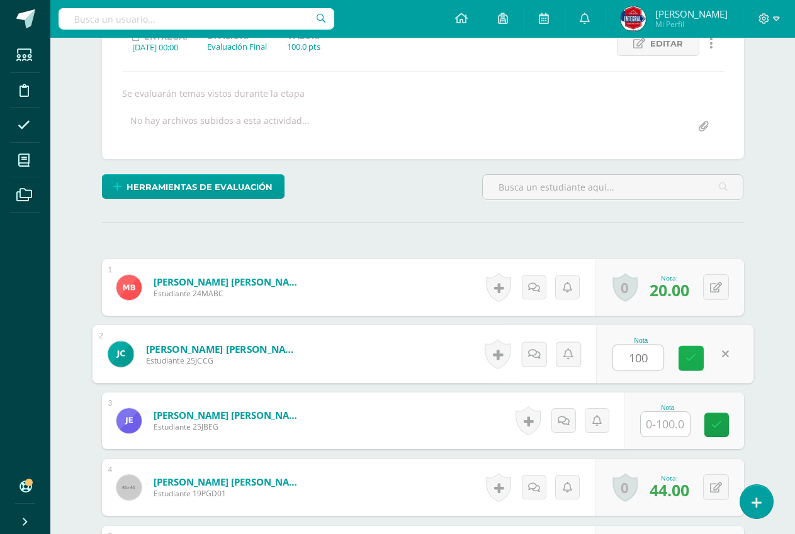
click at [679, 350] on link at bounding box center [690, 358] width 25 height 25
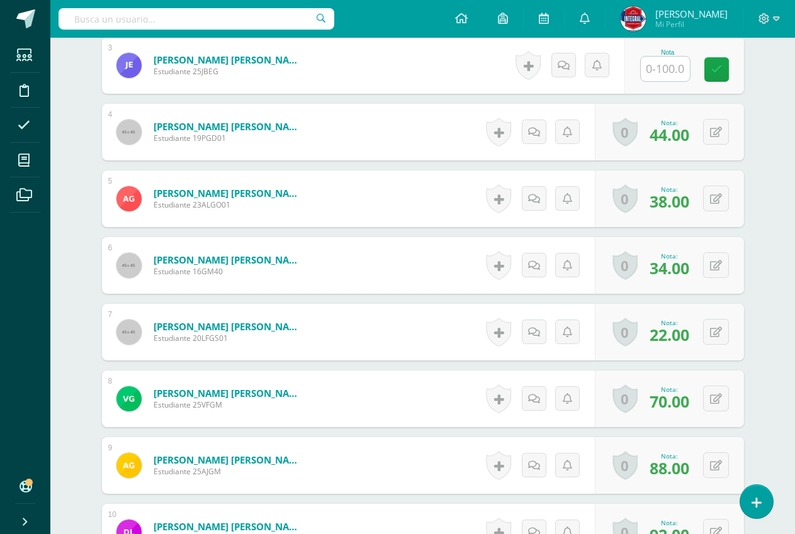
scroll to position [568, 0]
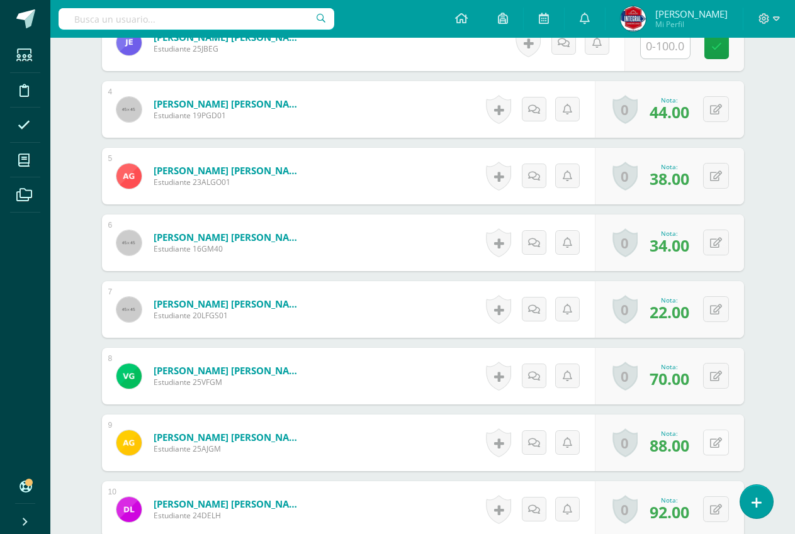
click at [719, 451] on button at bounding box center [716, 443] width 26 height 26
type input "100"
click at [685, 440] on link at bounding box center [690, 447] width 25 height 25
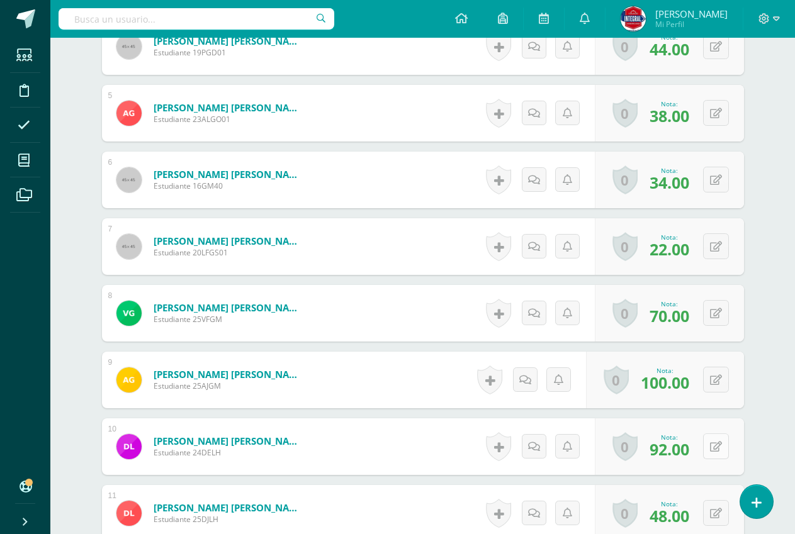
click at [712, 447] on button at bounding box center [716, 447] width 26 height 26
type input "100"
click at [690, 449] on icon at bounding box center [690, 450] width 11 height 11
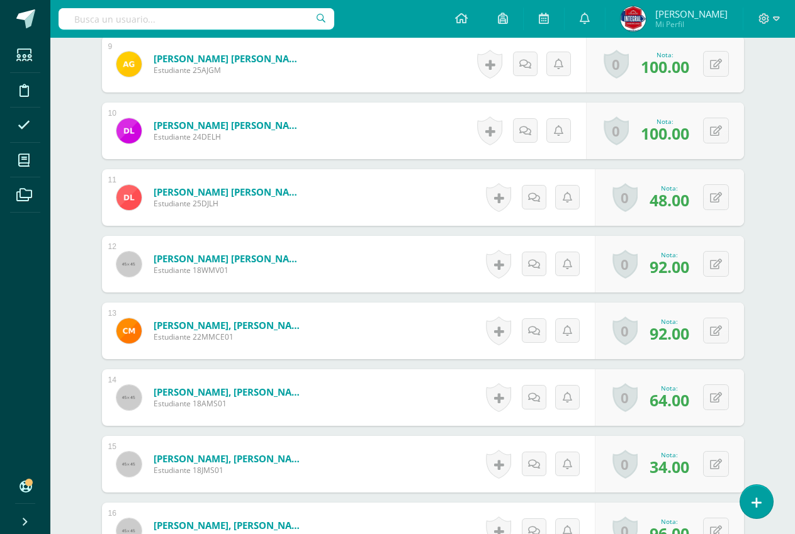
scroll to position [946, 0]
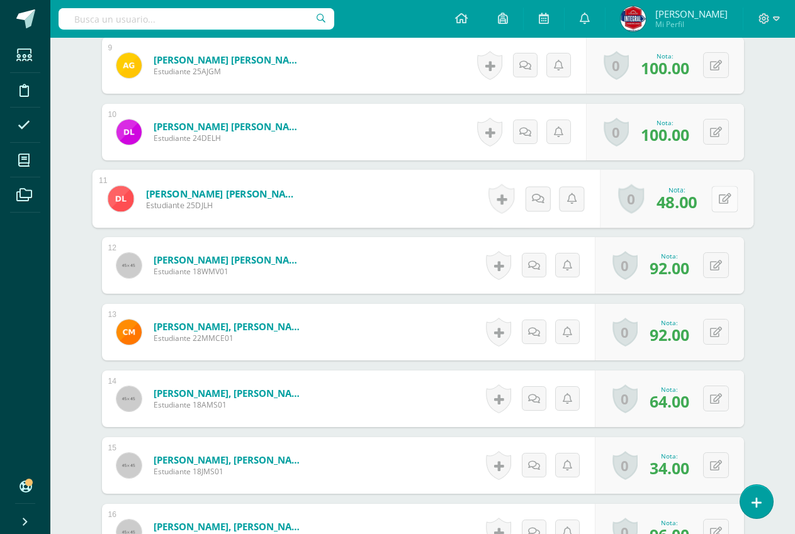
click at [715, 201] on button at bounding box center [724, 199] width 26 height 26
type input "60"
click at [690, 199] on icon at bounding box center [690, 203] width 11 height 11
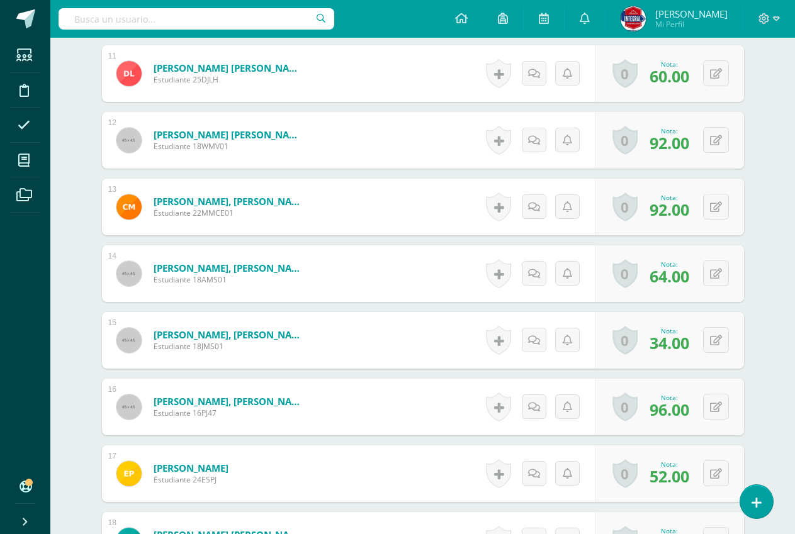
scroll to position [1072, 0]
click at [708, 414] on button at bounding box center [716, 406] width 26 height 26
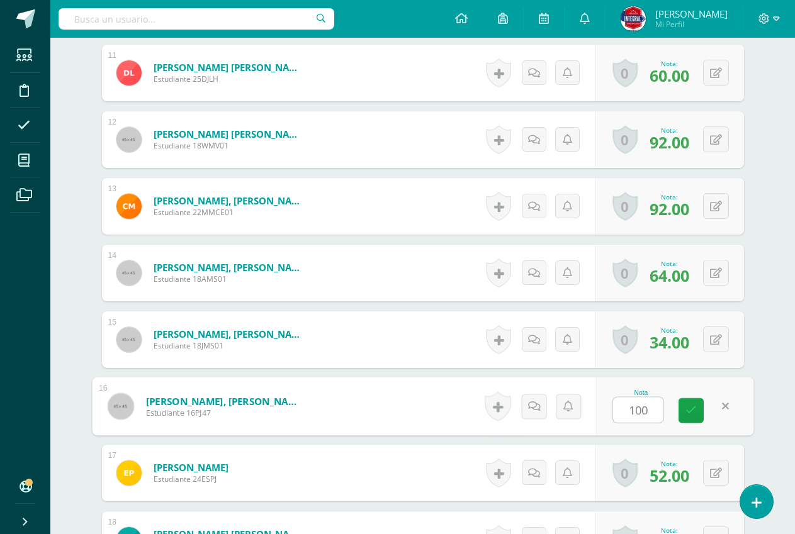
type input "100"
click at [703, 413] on div "Nota 100" at bounding box center [667, 406] width 153 height 57
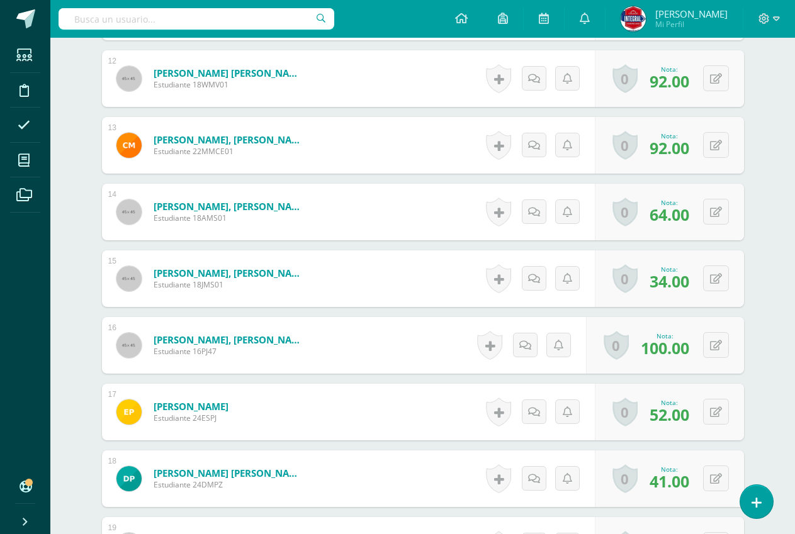
scroll to position [1260, 0]
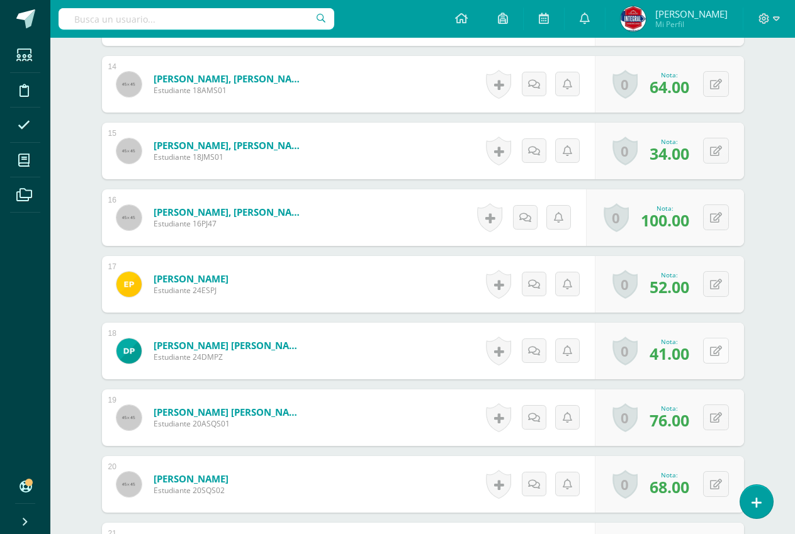
click at [711, 351] on button at bounding box center [716, 351] width 26 height 26
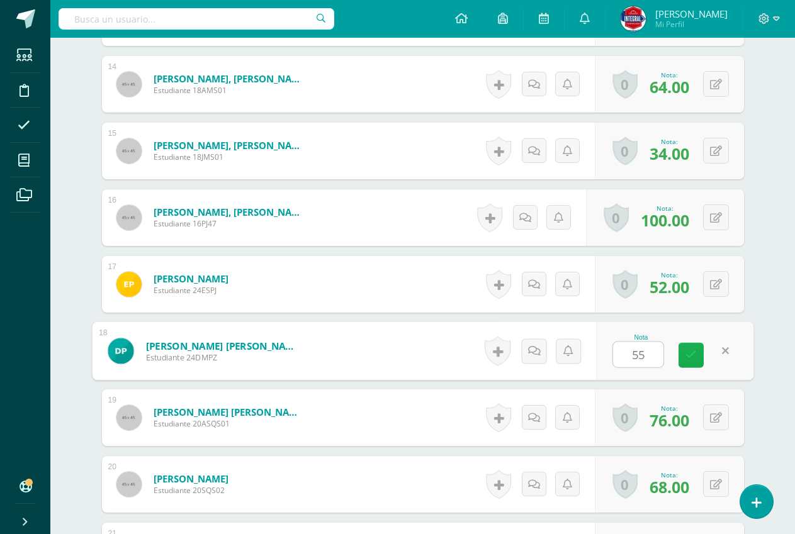
click at [701, 361] on link at bounding box center [690, 355] width 25 height 25
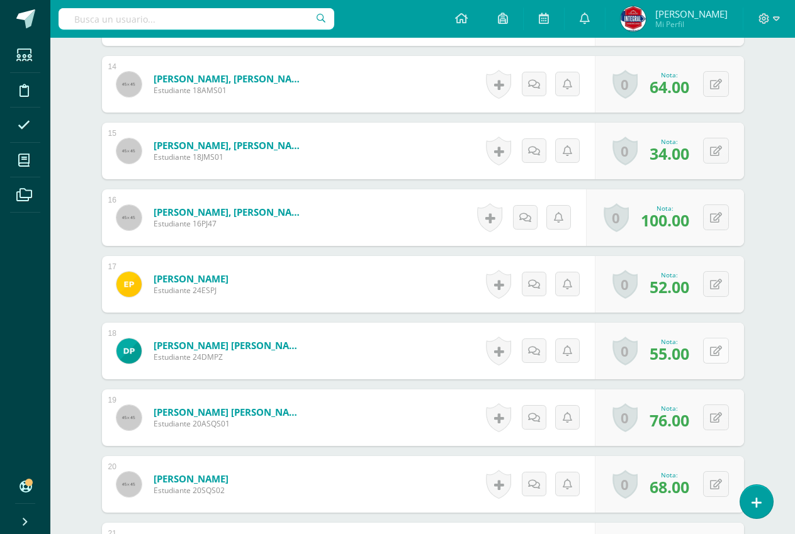
click at [714, 353] on button at bounding box center [716, 351] width 26 height 26
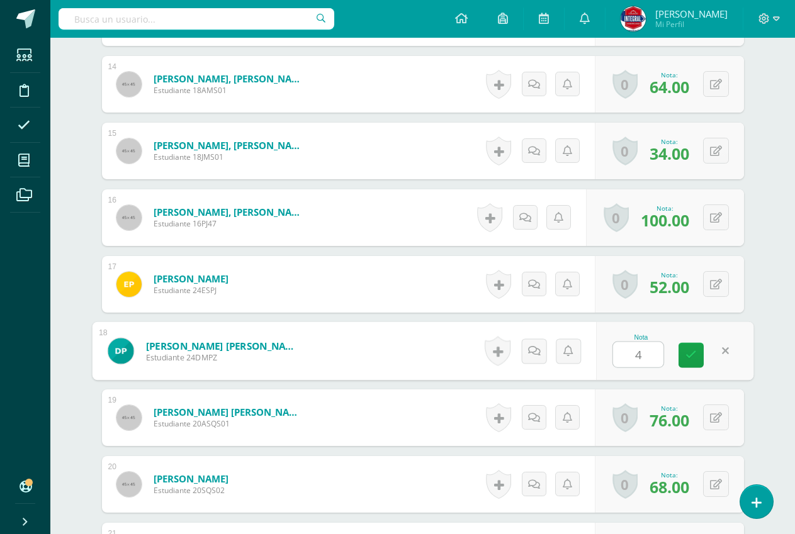
type input "41"
click at [695, 354] on icon at bounding box center [690, 355] width 11 height 11
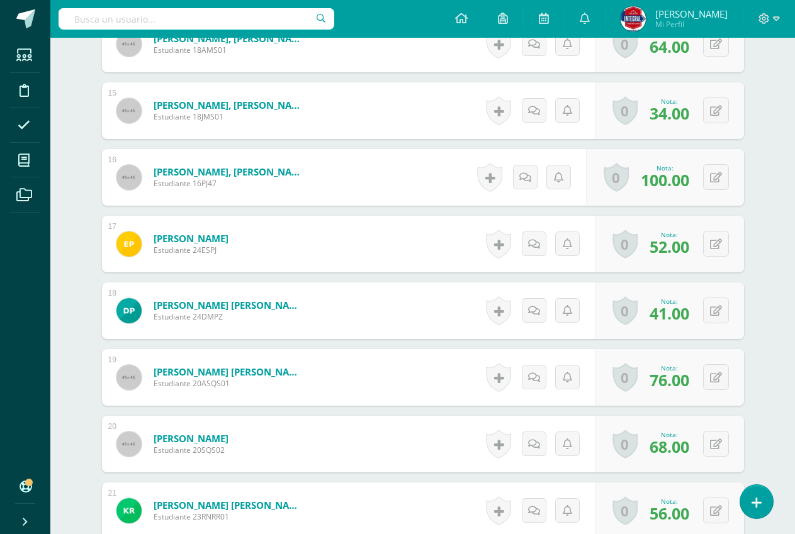
scroll to position [1323, 0]
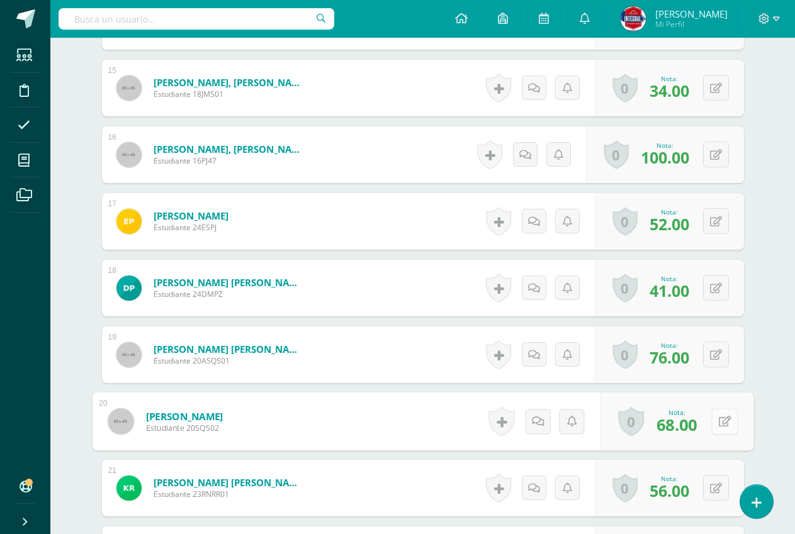
click at [708, 428] on div "0 [GEOGRAPHIC_DATA] Logros obtenidos Aún no hay logros agregados Nota: 68.00" at bounding box center [677, 422] width 154 height 59
click at [725, 426] on icon at bounding box center [724, 421] width 13 height 11
type input "80"
click at [693, 415] on link at bounding box center [690, 425] width 25 height 25
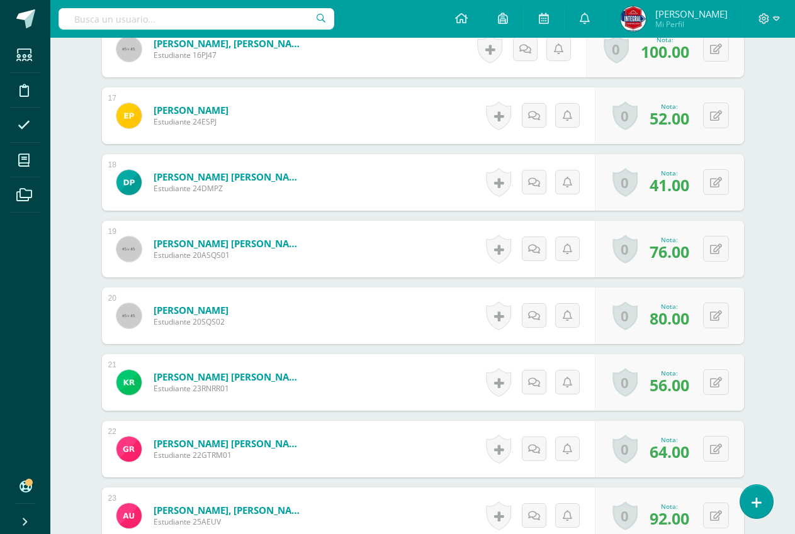
scroll to position [1449, 0]
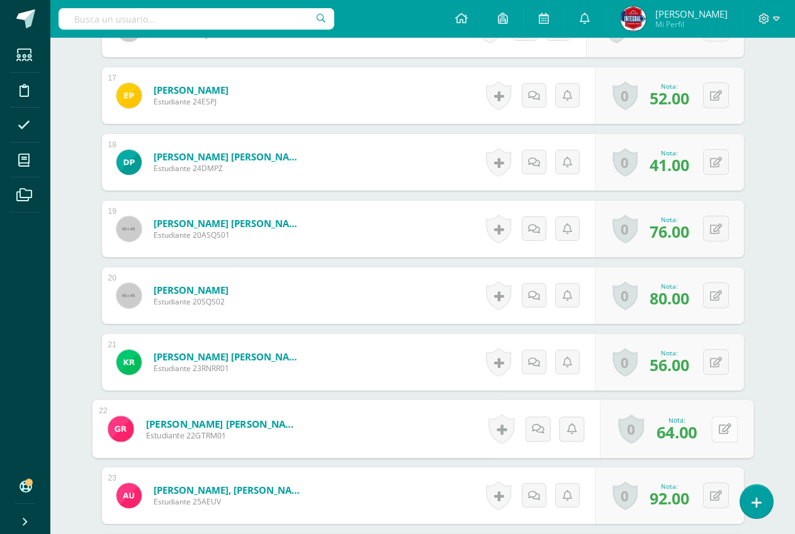
click at [719, 436] on button at bounding box center [724, 429] width 26 height 26
type input "74"
drag, startPoint x: 672, startPoint y: 436, endPoint x: 686, endPoint y: 432, distance: 15.1
click at [678, 434] on div "Nota 74" at bounding box center [674, 429] width 157 height 59
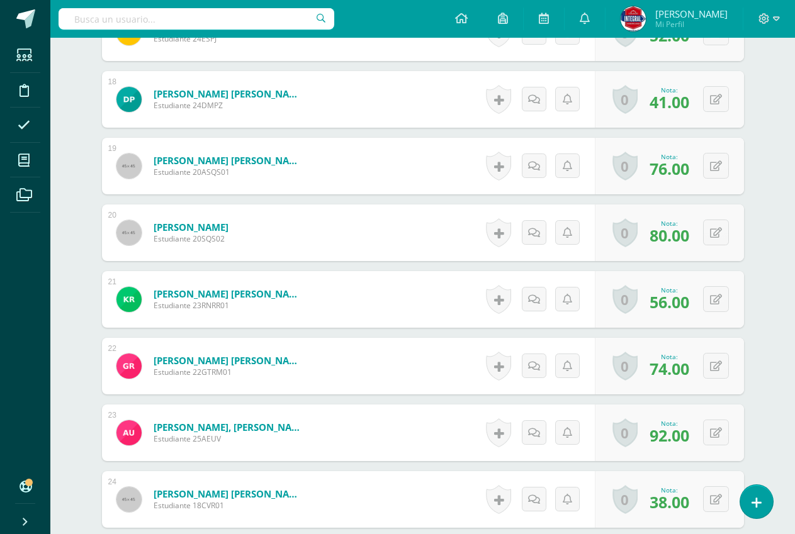
scroll to position [1575, 0]
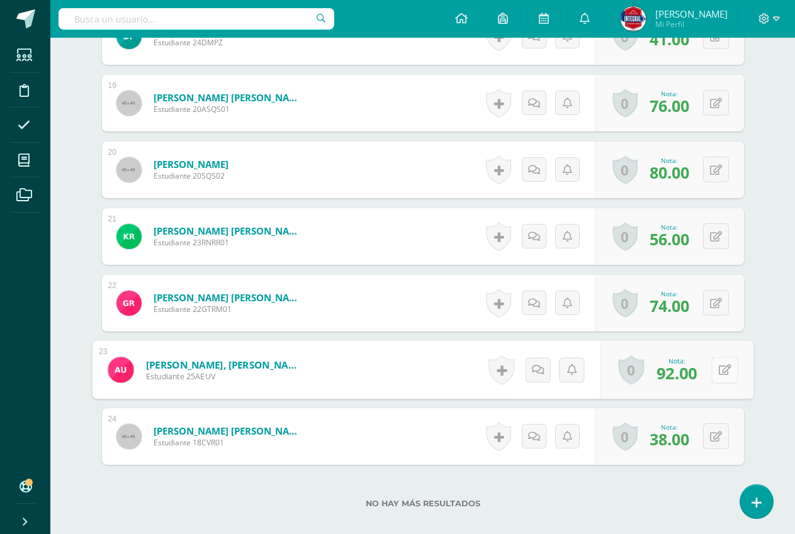
click at [721, 379] on button at bounding box center [724, 370] width 26 height 26
type input "100"
click at [692, 379] on icon at bounding box center [690, 374] width 11 height 11
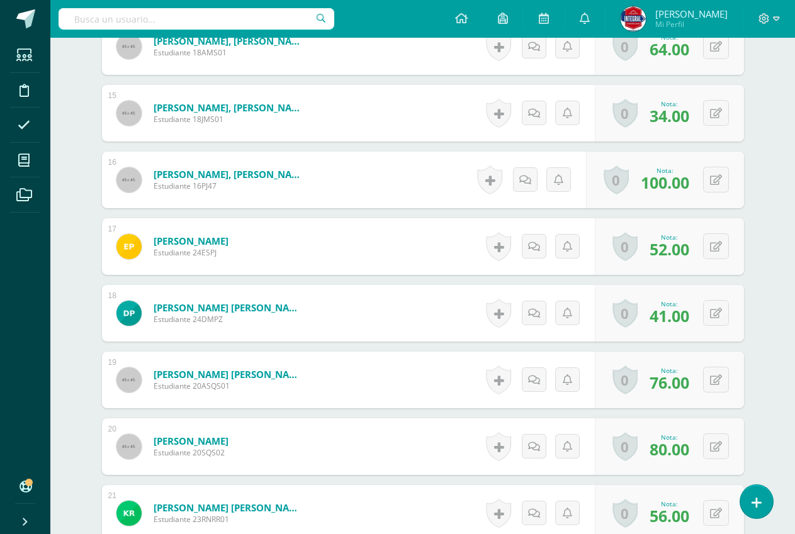
scroll to position [1398, 0]
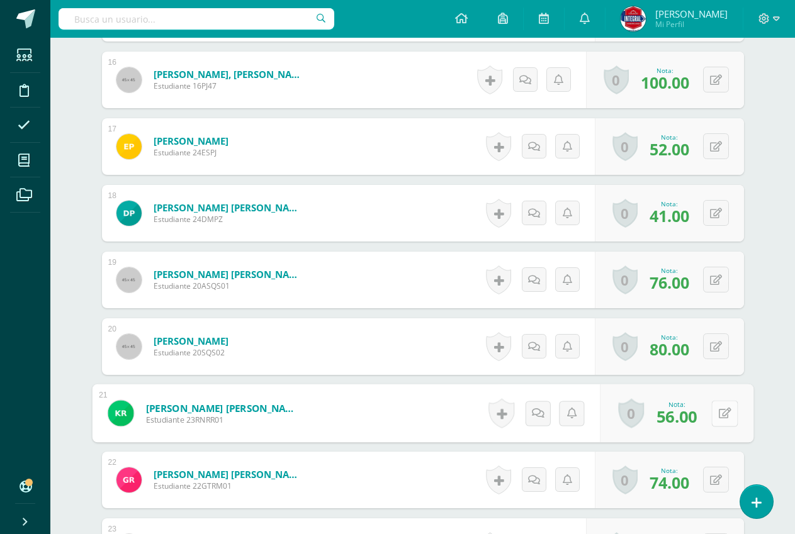
click at [718, 415] on icon at bounding box center [724, 413] width 13 height 11
type input "66"
click at [690, 418] on icon at bounding box center [690, 417] width 11 height 11
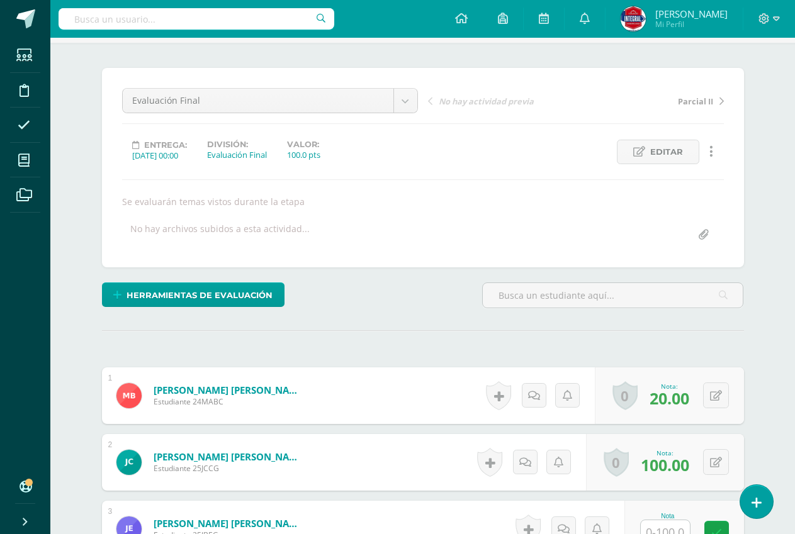
scroll to position [0, 0]
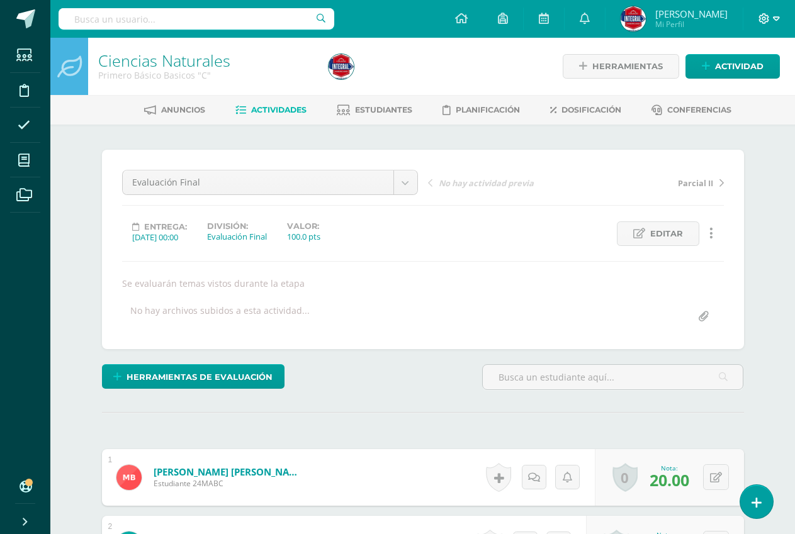
click at [774, 14] on icon at bounding box center [776, 18] width 7 height 11
click at [720, 91] on span "Cerrar sesión" at bounding box center [736, 86] width 57 height 12
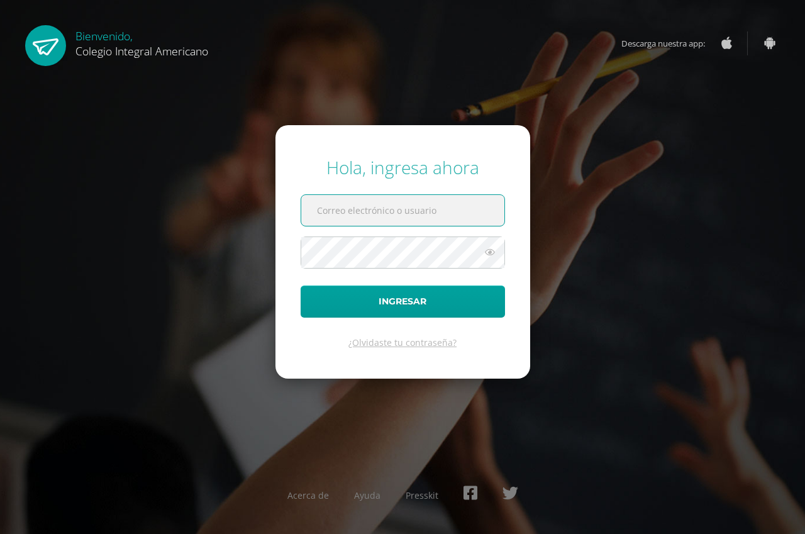
click at [341, 202] on input "text" at bounding box center [402, 210] width 203 height 31
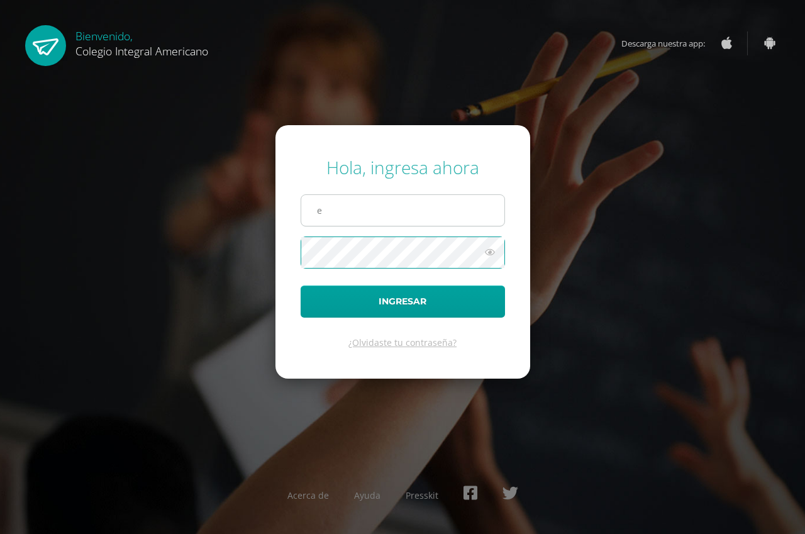
click at [340, 205] on input "e" at bounding box center [402, 210] width 203 height 31
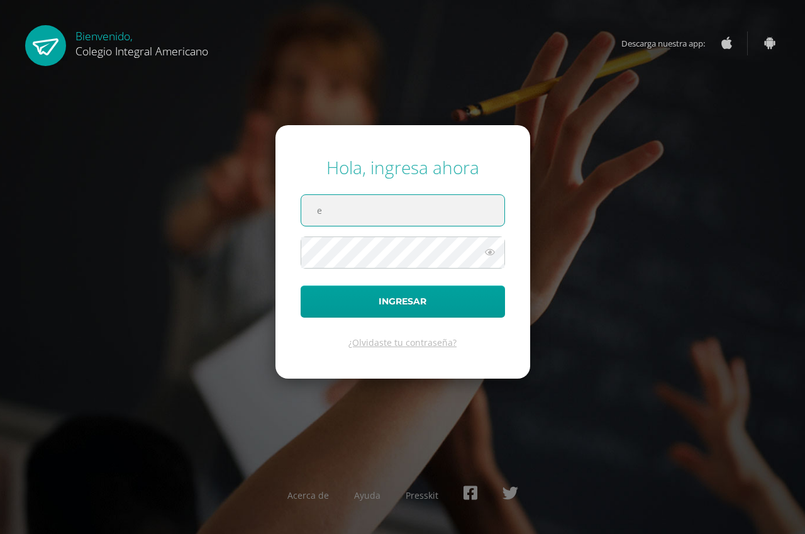
type input "[EMAIL_ADDRESS][DOMAIN_NAME]"
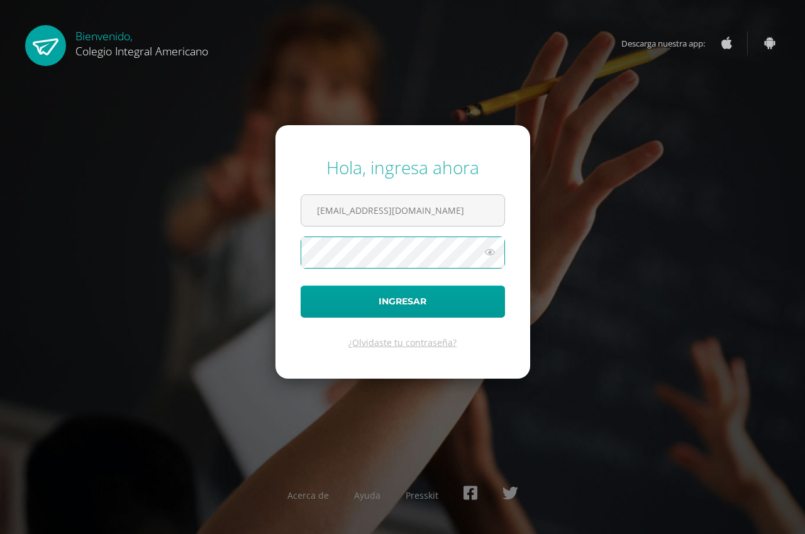
click at [485, 254] on icon at bounding box center [490, 252] width 16 height 15
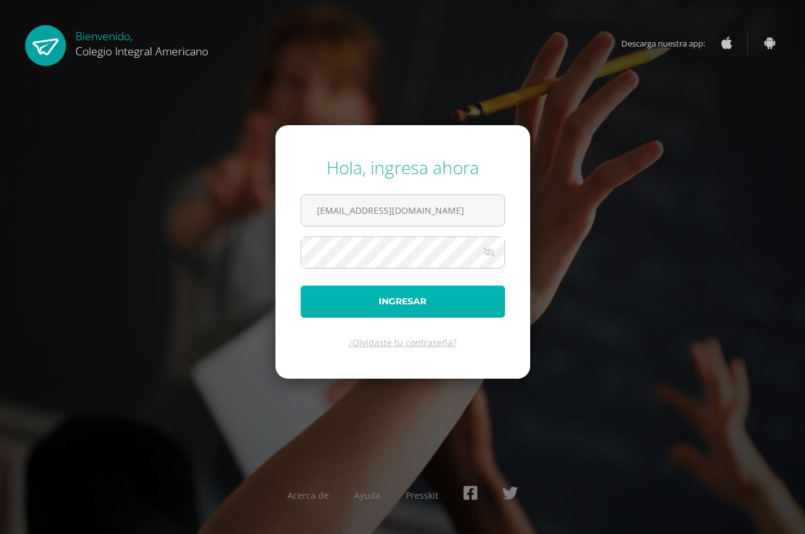
click at [442, 306] on button "Ingresar" at bounding box center [403, 302] width 204 height 32
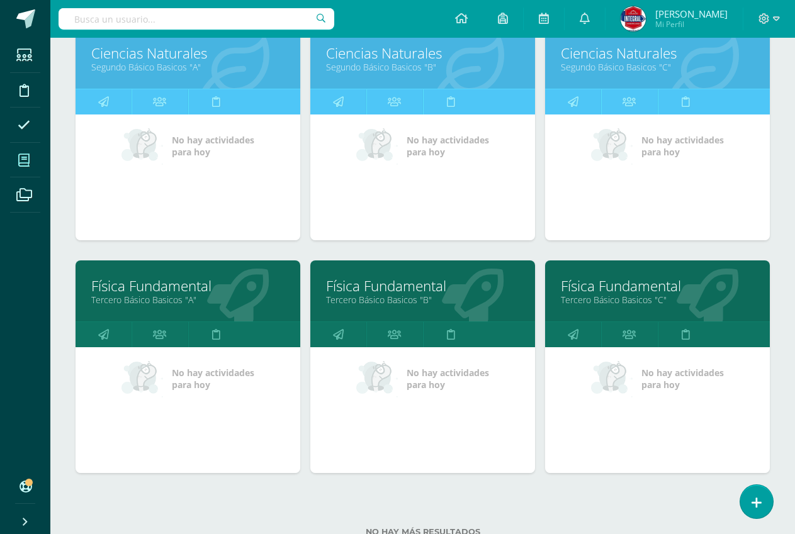
scroll to position [440, 0]
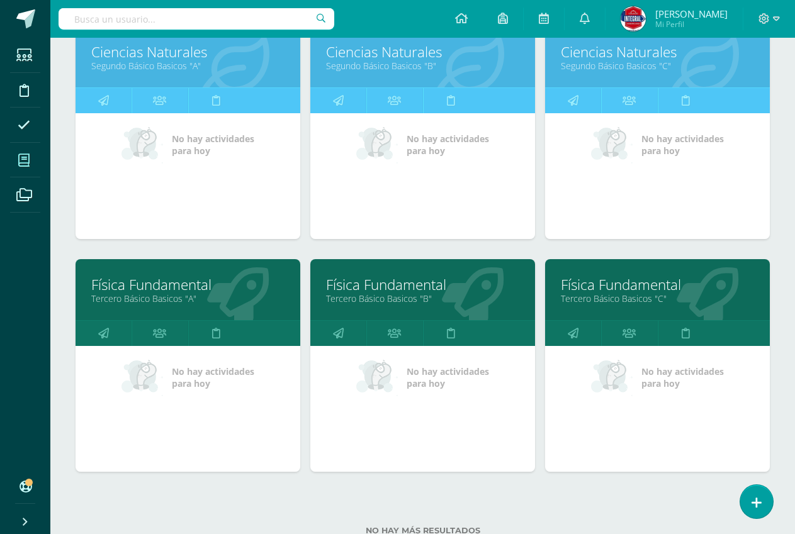
click at [594, 284] on link "Física Fundamental" at bounding box center [657, 285] width 193 height 20
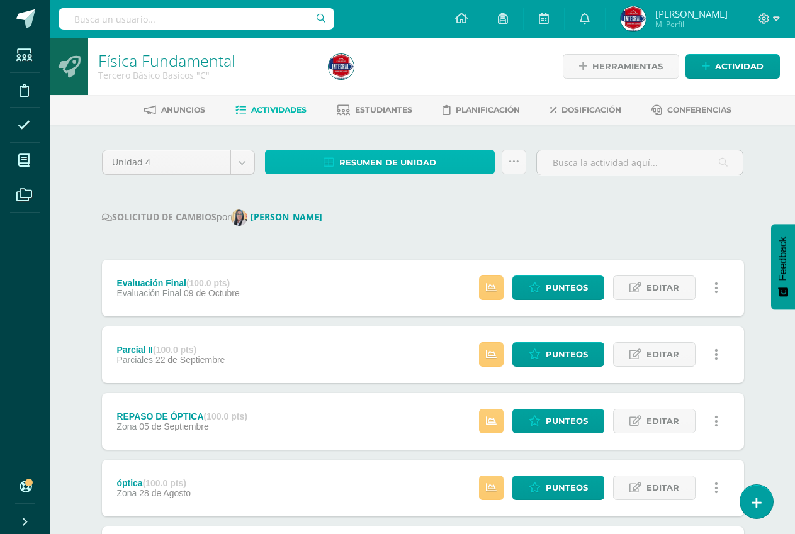
click at [325, 157] on link "Resumen de unidad" at bounding box center [380, 162] width 230 height 25
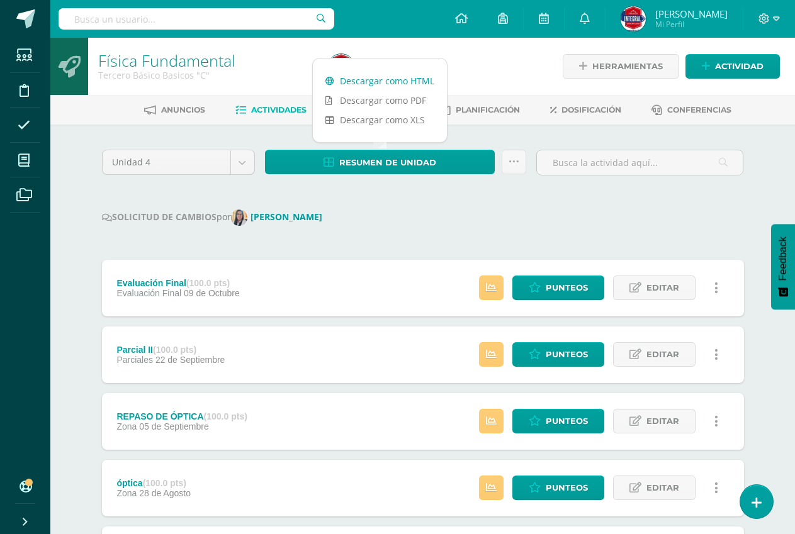
click at [356, 77] on link "Descargar como HTML" at bounding box center [380, 81] width 134 height 20
click at [371, 85] on link "Descargar como HTML" at bounding box center [380, 81] width 134 height 20
click at [766, 18] on icon at bounding box center [763, 18] width 11 height 11
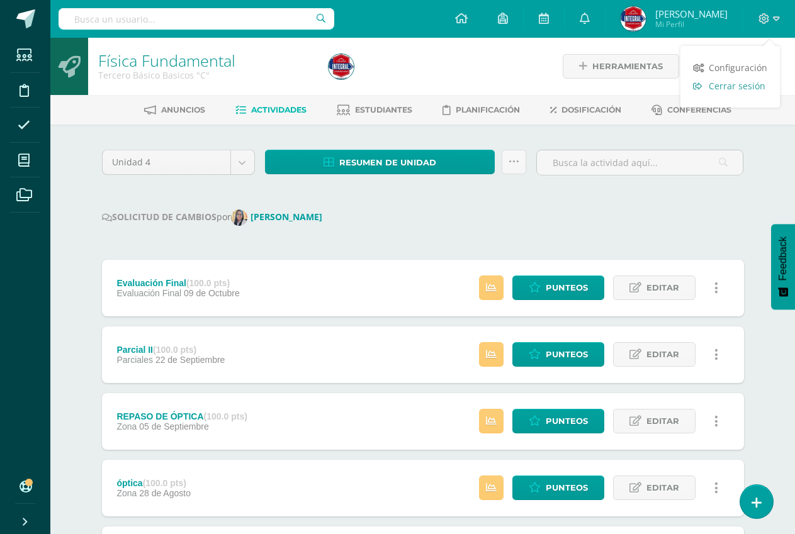
click at [737, 79] on link "Cerrar sesión" at bounding box center [729, 86] width 99 height 18
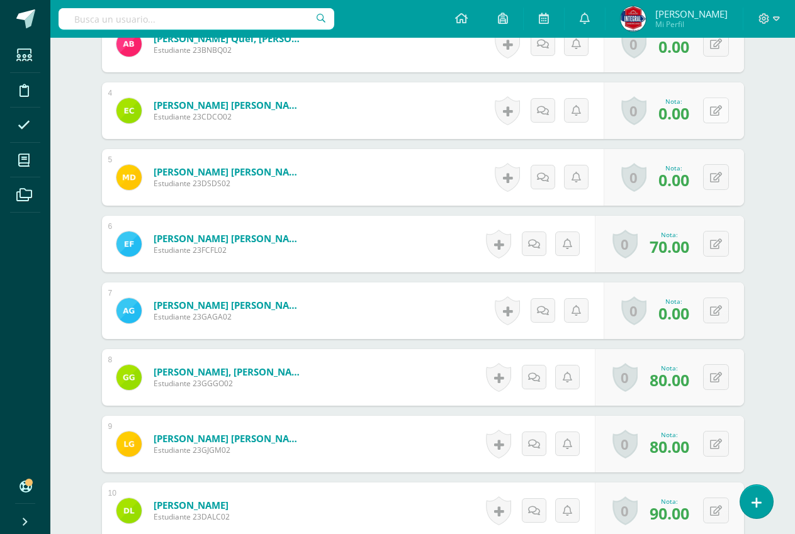
scroll to position [568, 0]
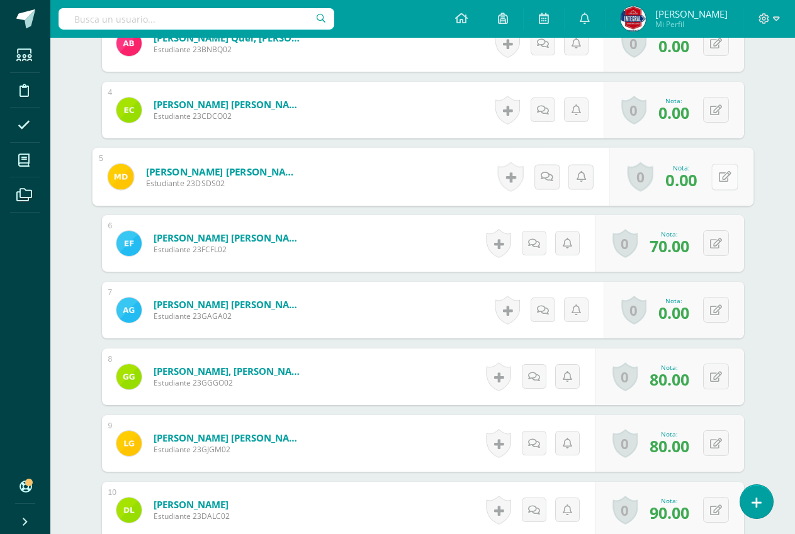
click at [715, 164] on button at bounding box center [724, 177] width 26 height 26
type input "100"
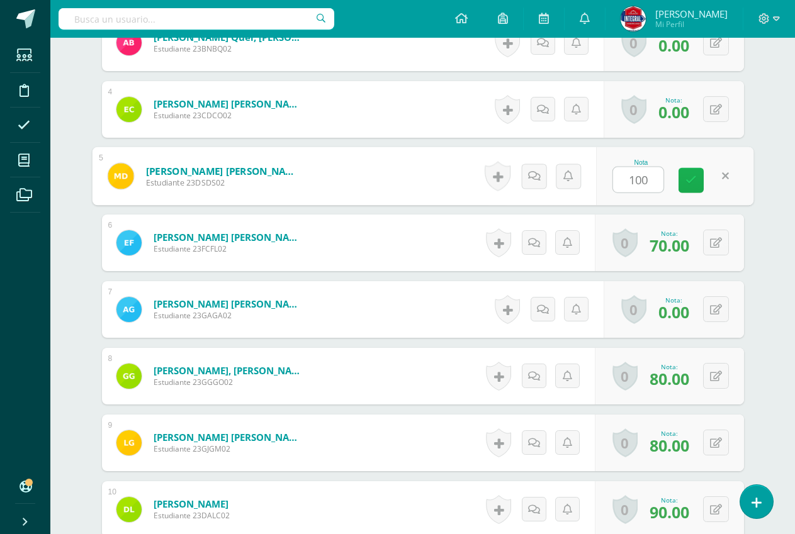
click at [685, 175] on icon at bounding box center [690, 180] width 11 height 11
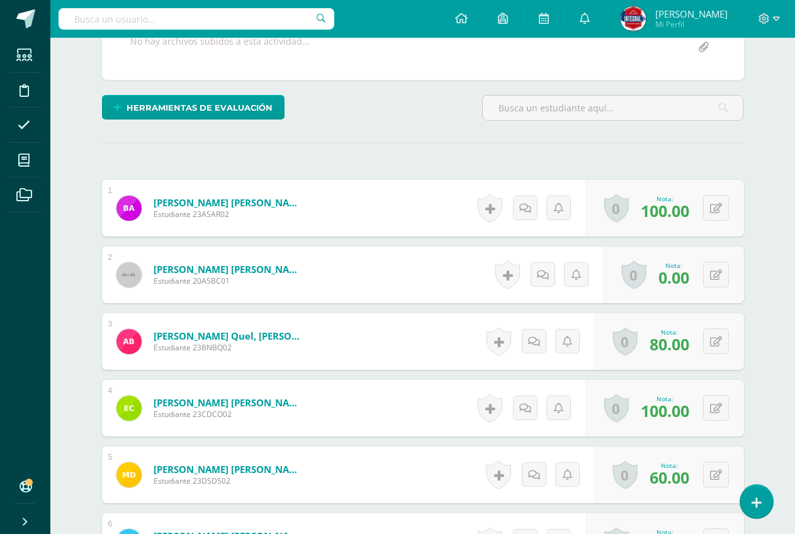
scroll to position [331, 0]
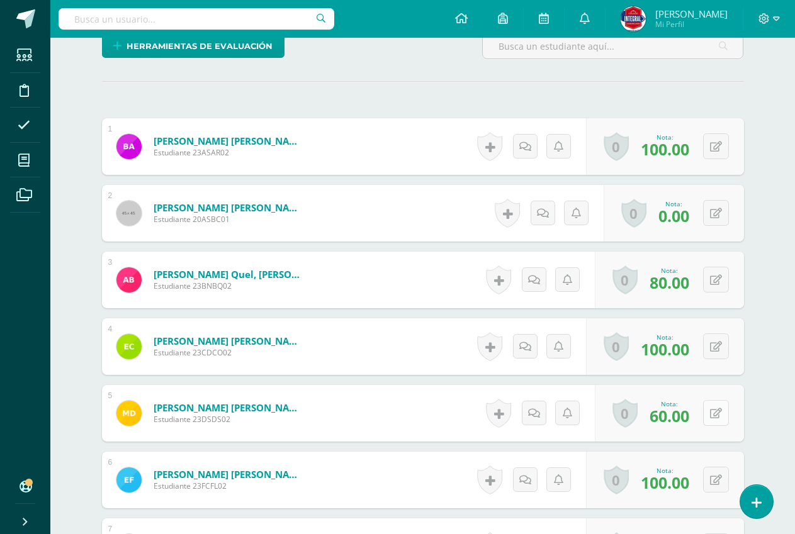
click at [722, 419] on button at bounding box center [716, 413] width 26 height 26
type input "100"
click at [675, 426] on div "Nota 100" at bounding box center [674, 413] width 157 height 59
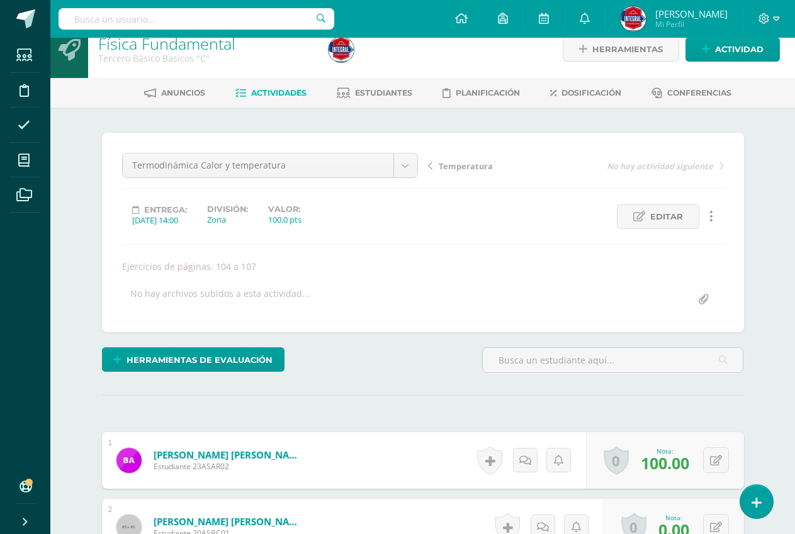
scroll to position [18, 0]
